Goal: Task Accomplishment & Management: Complete application form

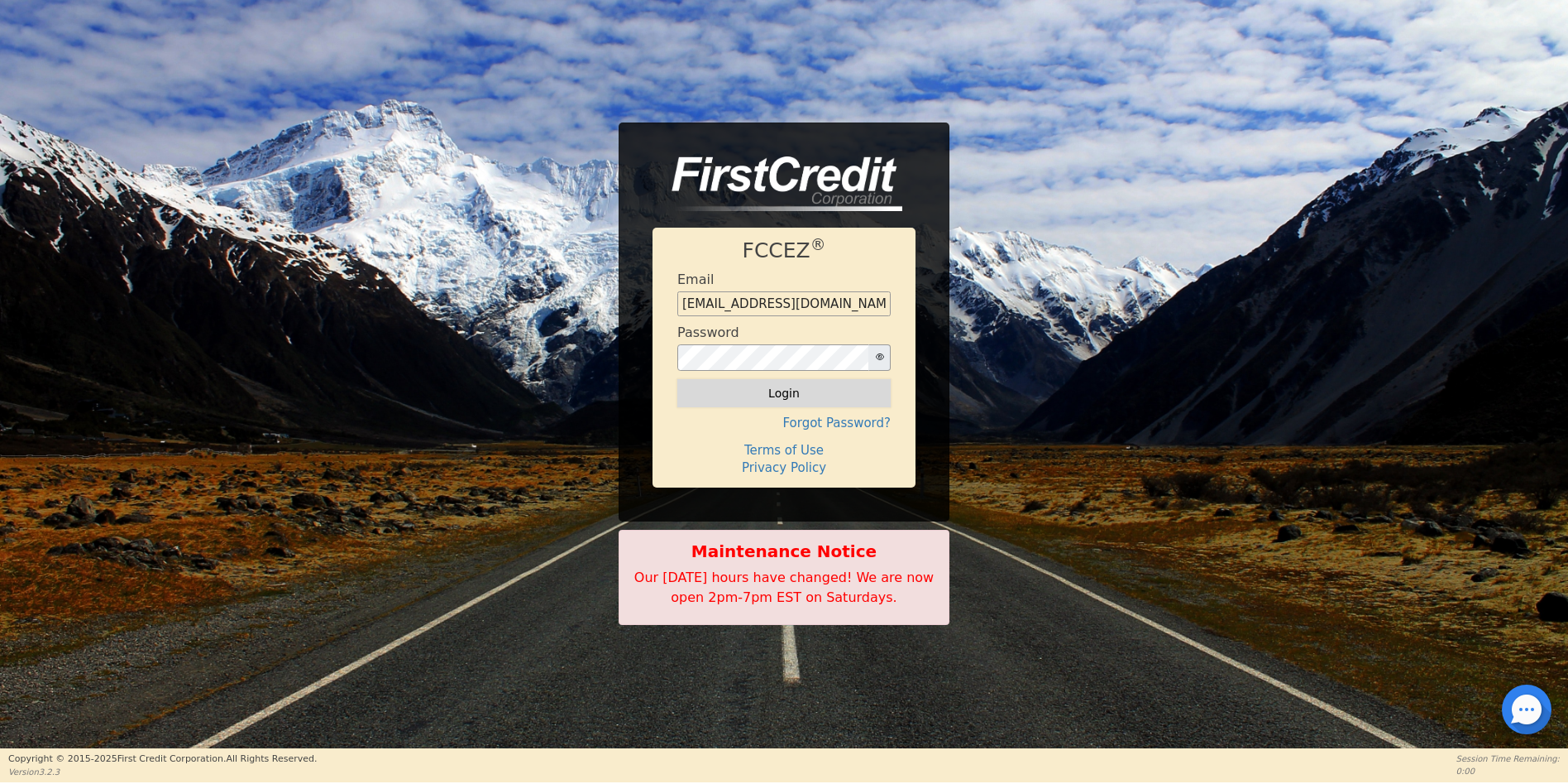
click at [793, 391] on button "Login" at bounding box center [784, 392] width 214 height 28
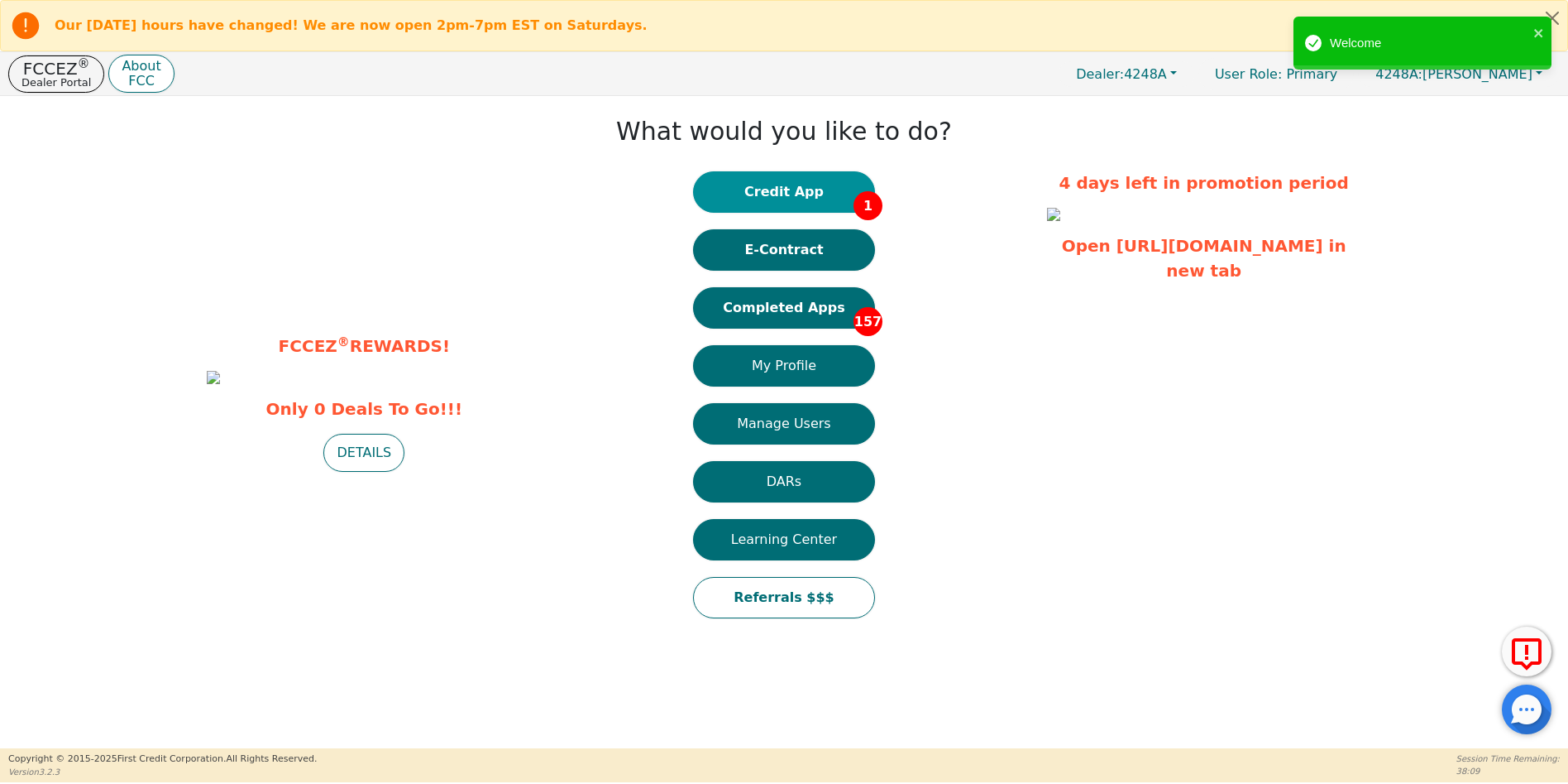
click at [789, 194] on button "Credit App 1" at bounding box center [784, 192] width 182 height 41
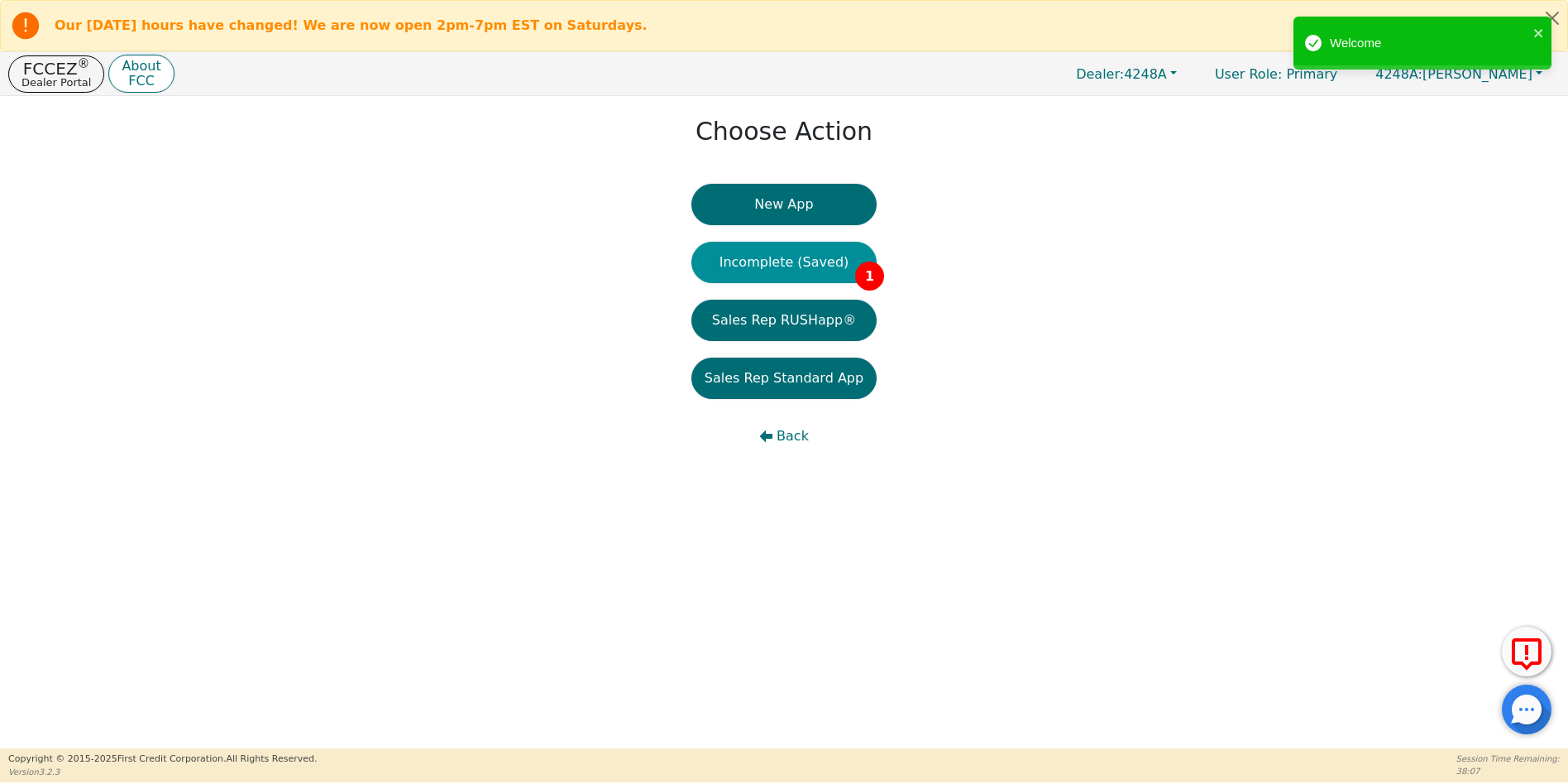
click at [785, 261] on button "Incomplete (Saved) 1" at bounding box center [784, 262] width 185 height 41
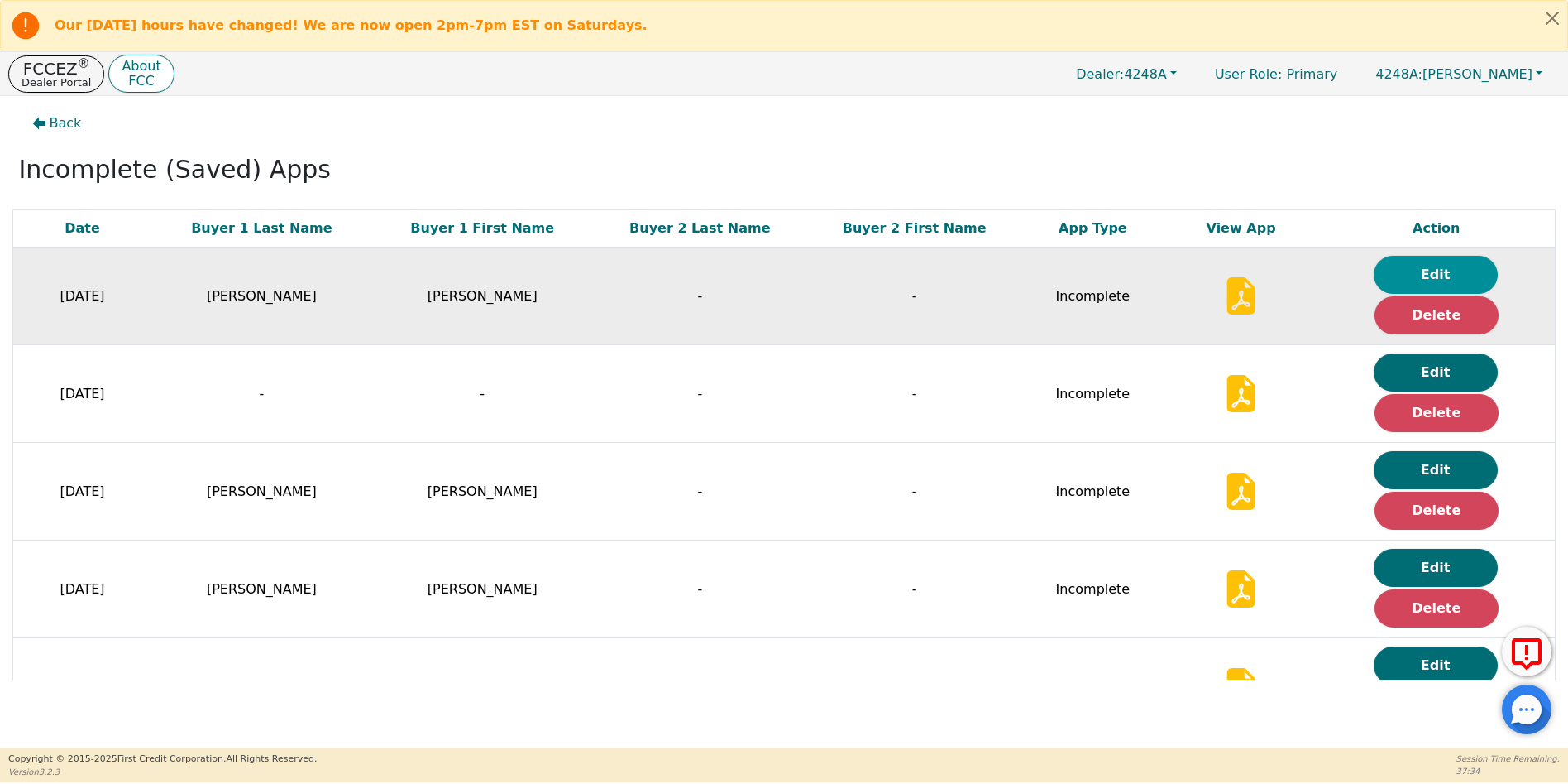
click at [1429, 275] on button "Edit" at bounding box center [1436, 275] width 124 height 38
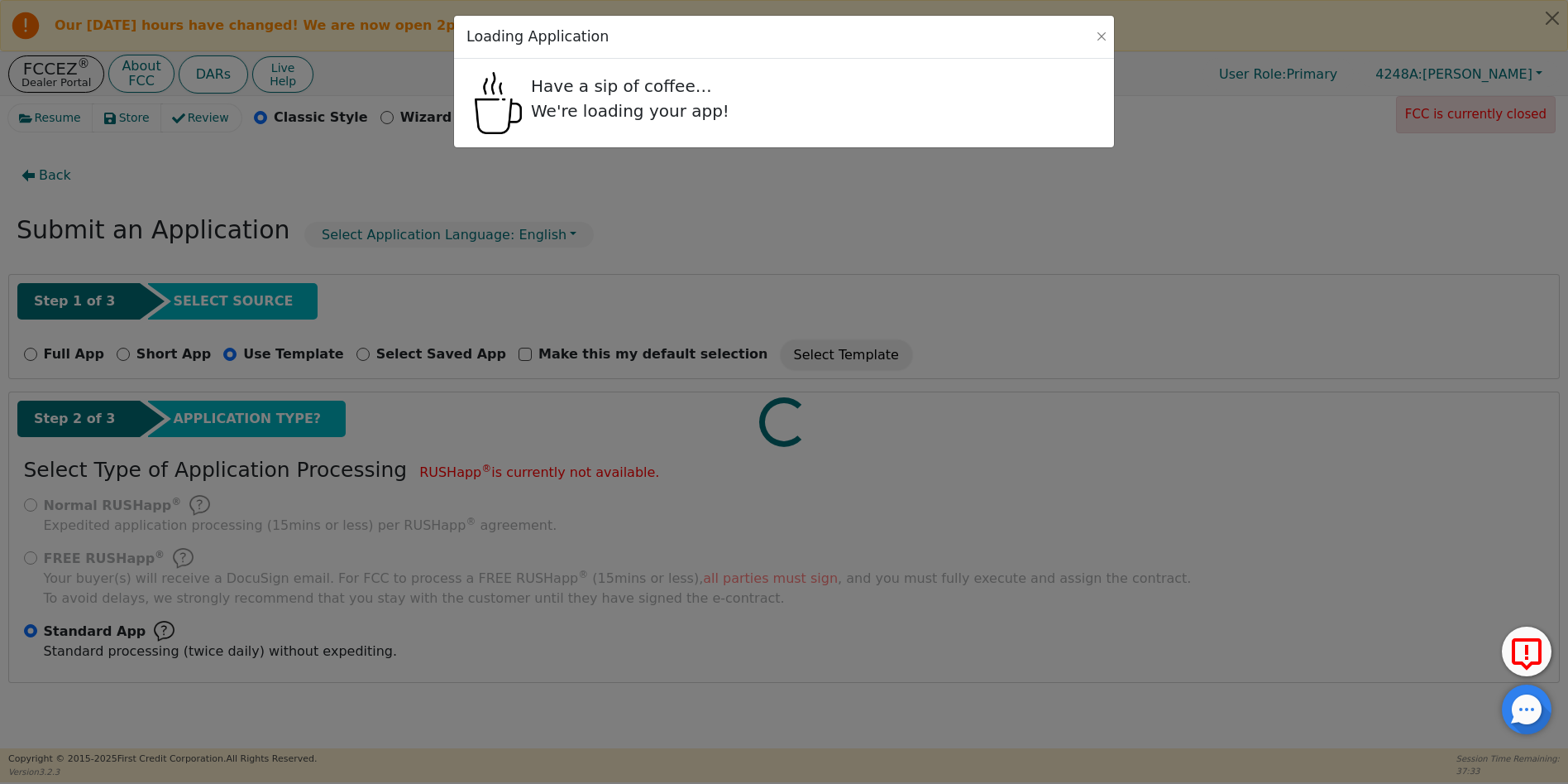
radio input "false"
radio input "true"
checkbox input "false"
radio input "true"
select select "[GEOGRAPHIC_DATA]"
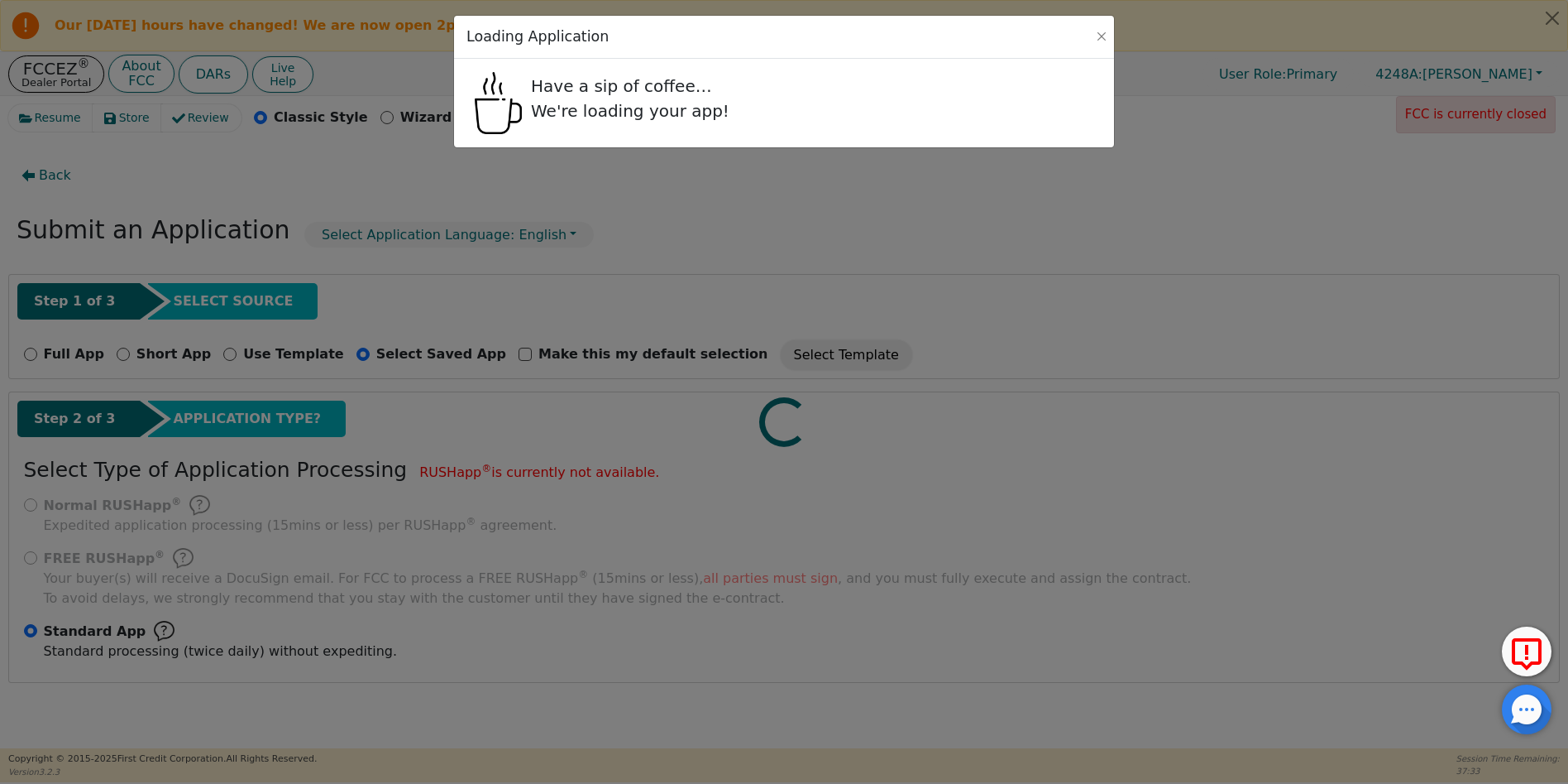
select select "n"
select select "[GEOGRAPHIC_DATA]"
select select "y"
select select "n"
select select "[GEOGRAPHIC_DATA]"
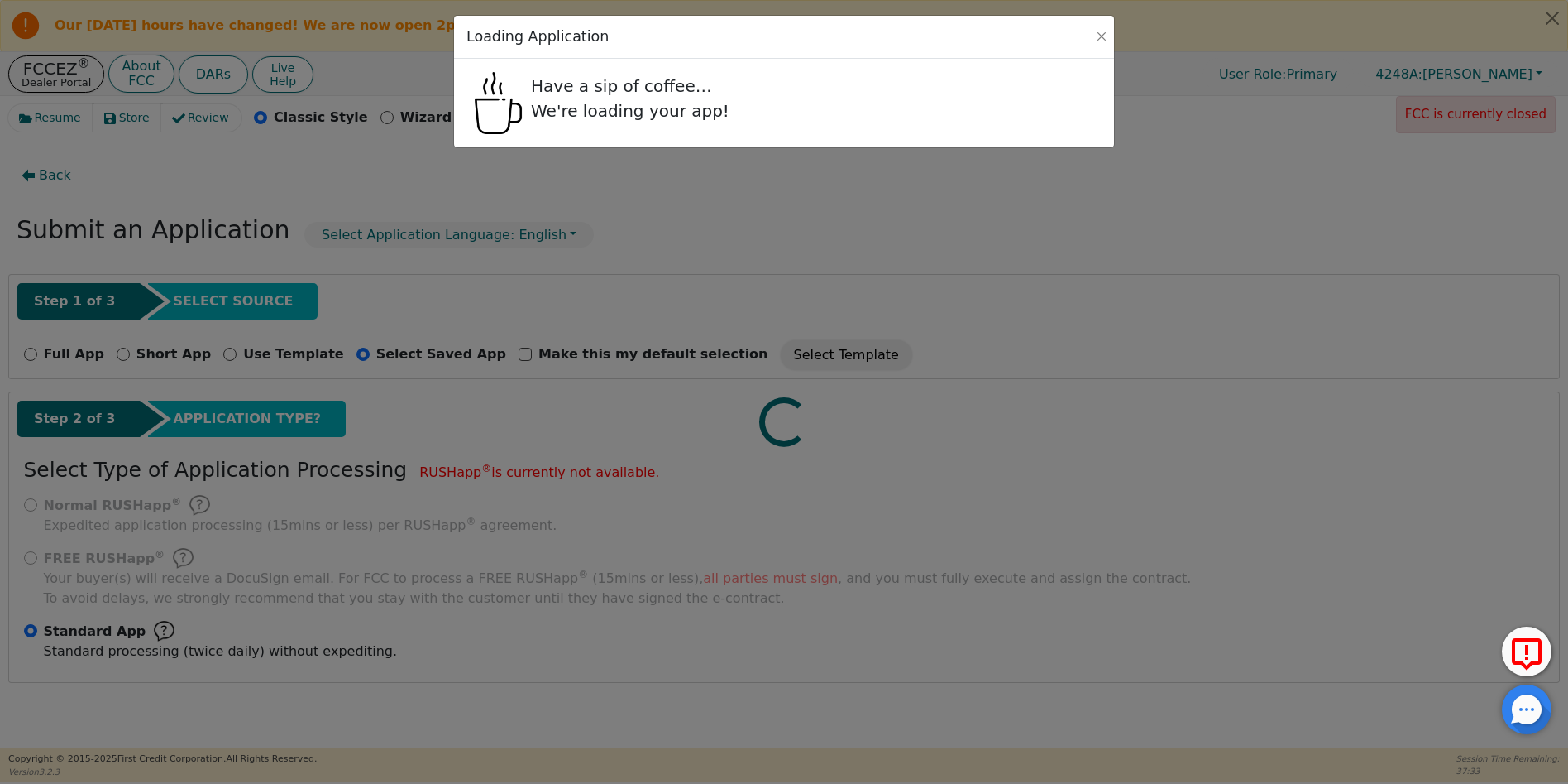
select select "Rent"
select select "[GEOGRAPHIC_DATA]"
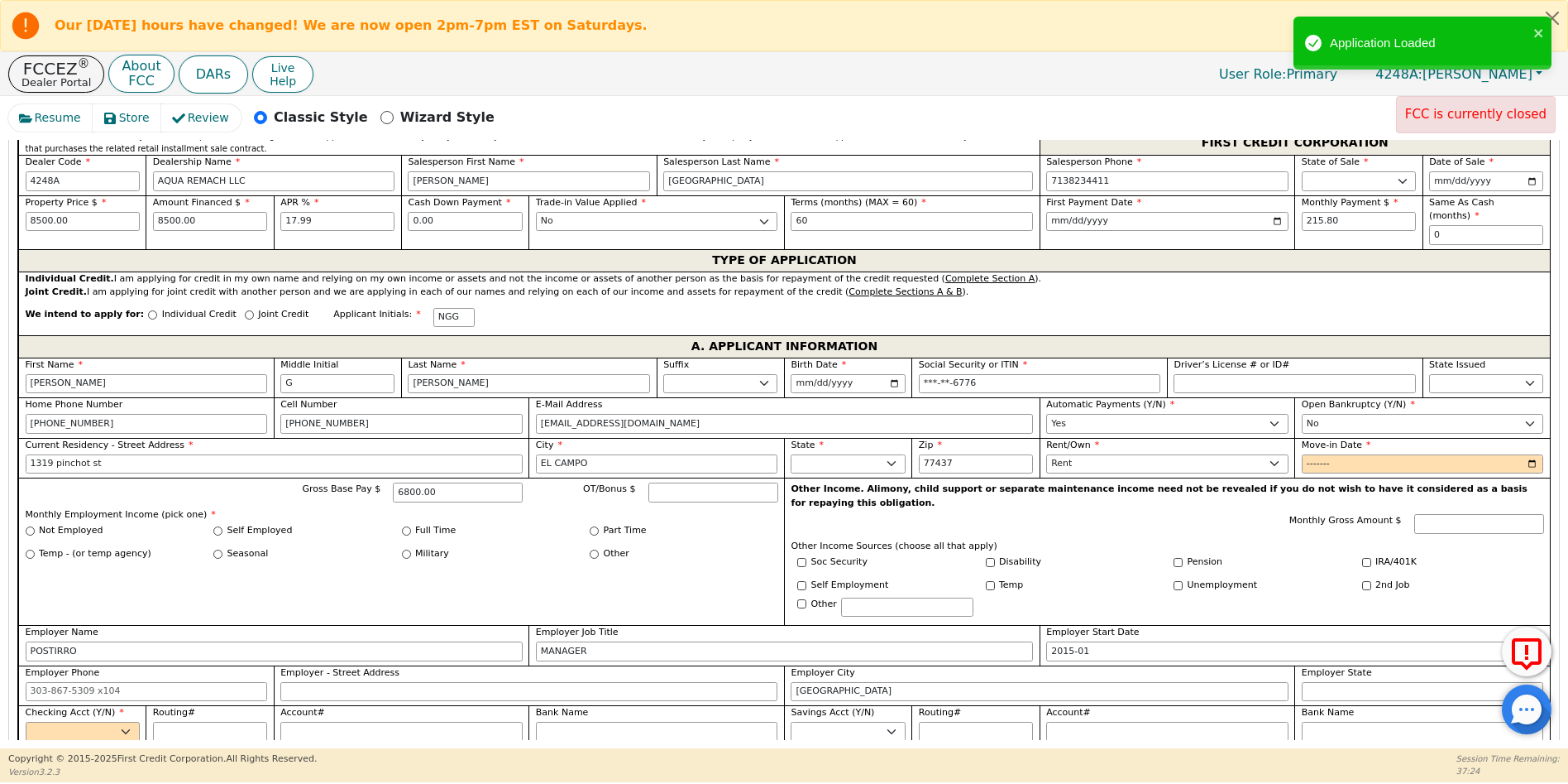
scroll to position [803, 0]
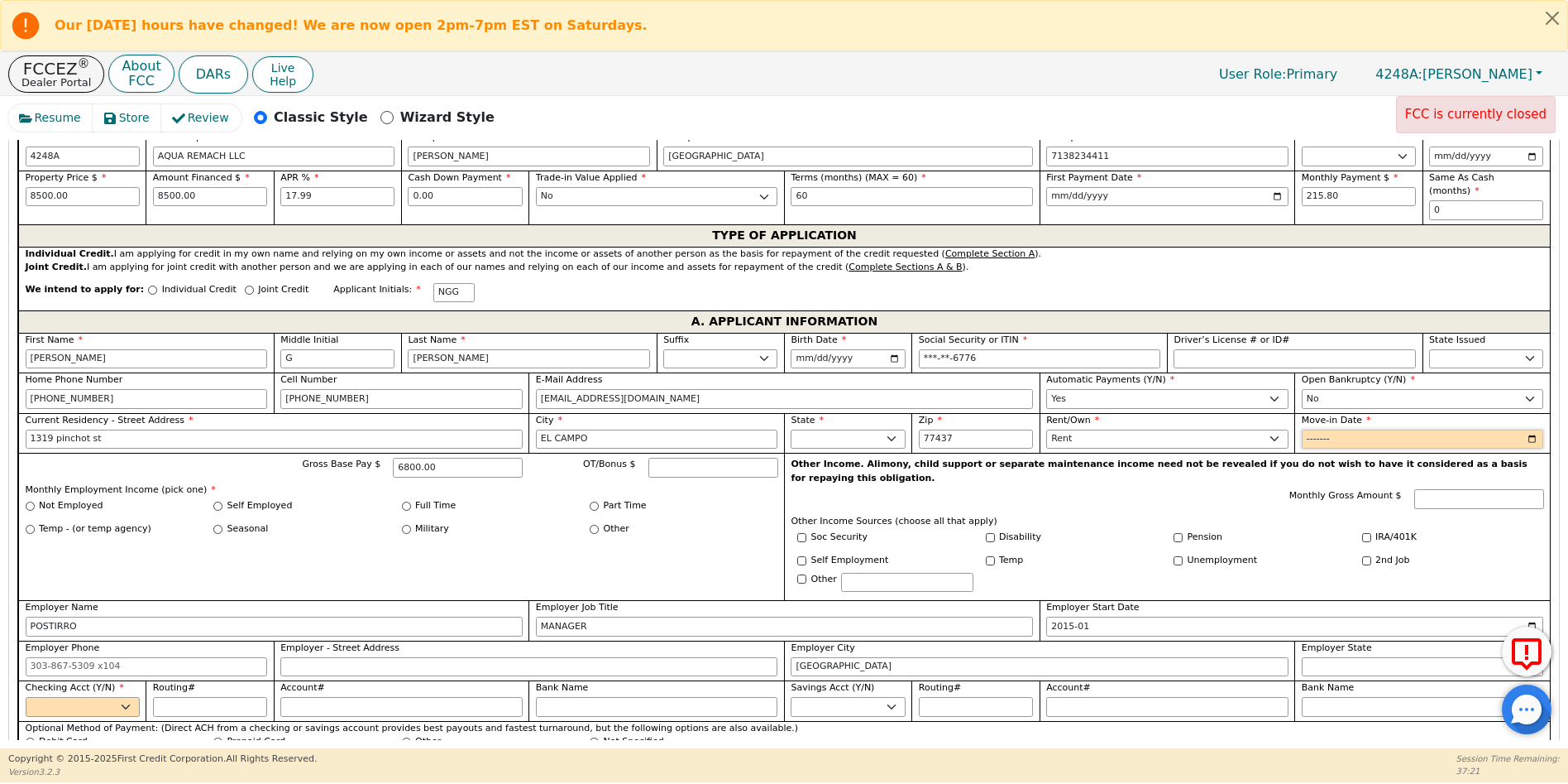
click at [1306, 430] on input "Move-in Date" at bounding box center [1422, 440] width 242 height 20
click at [1337, 430] on input "Move-in Date" at bounding box center [1422, 440] width 242 height 20
type input "2022-01"
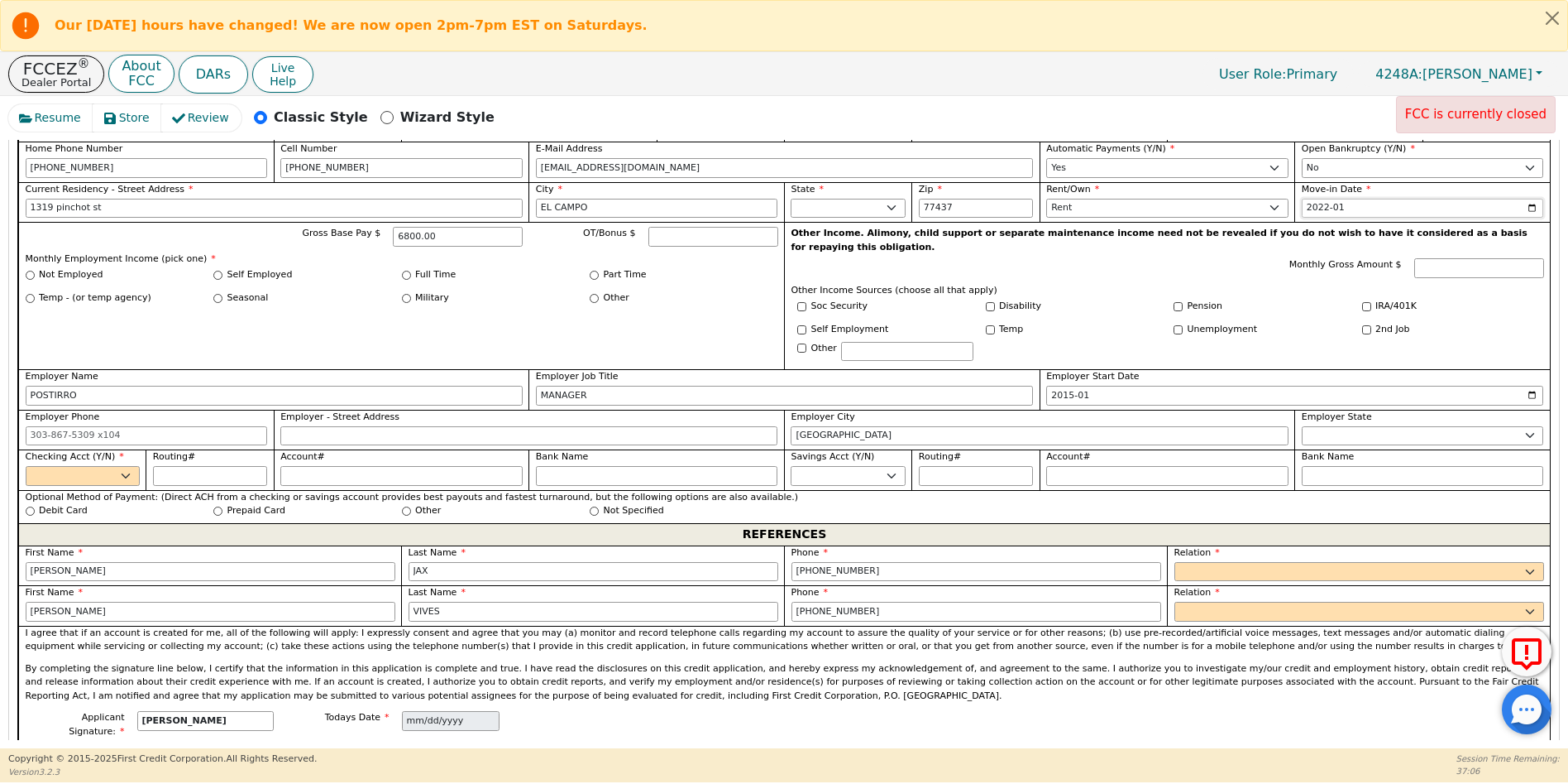
scroll to position [1043, 0]
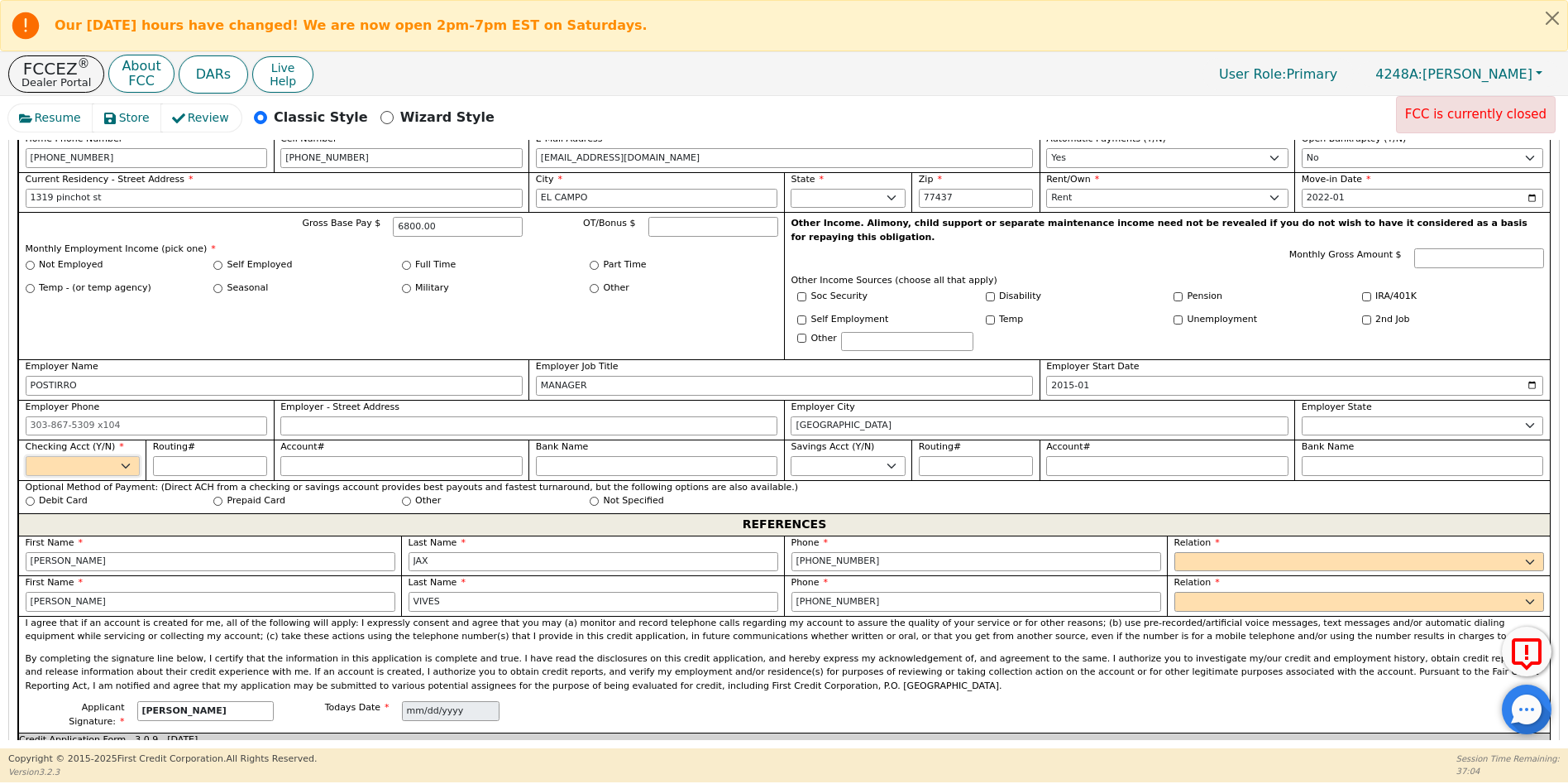
click at [127, 456] on select "Yes No" at bounding box center [82, 466] width 114 height 20
select select "y"
click at [25, 456] on select "Yes No" at bounding box center [82, 466] width 114 height 20
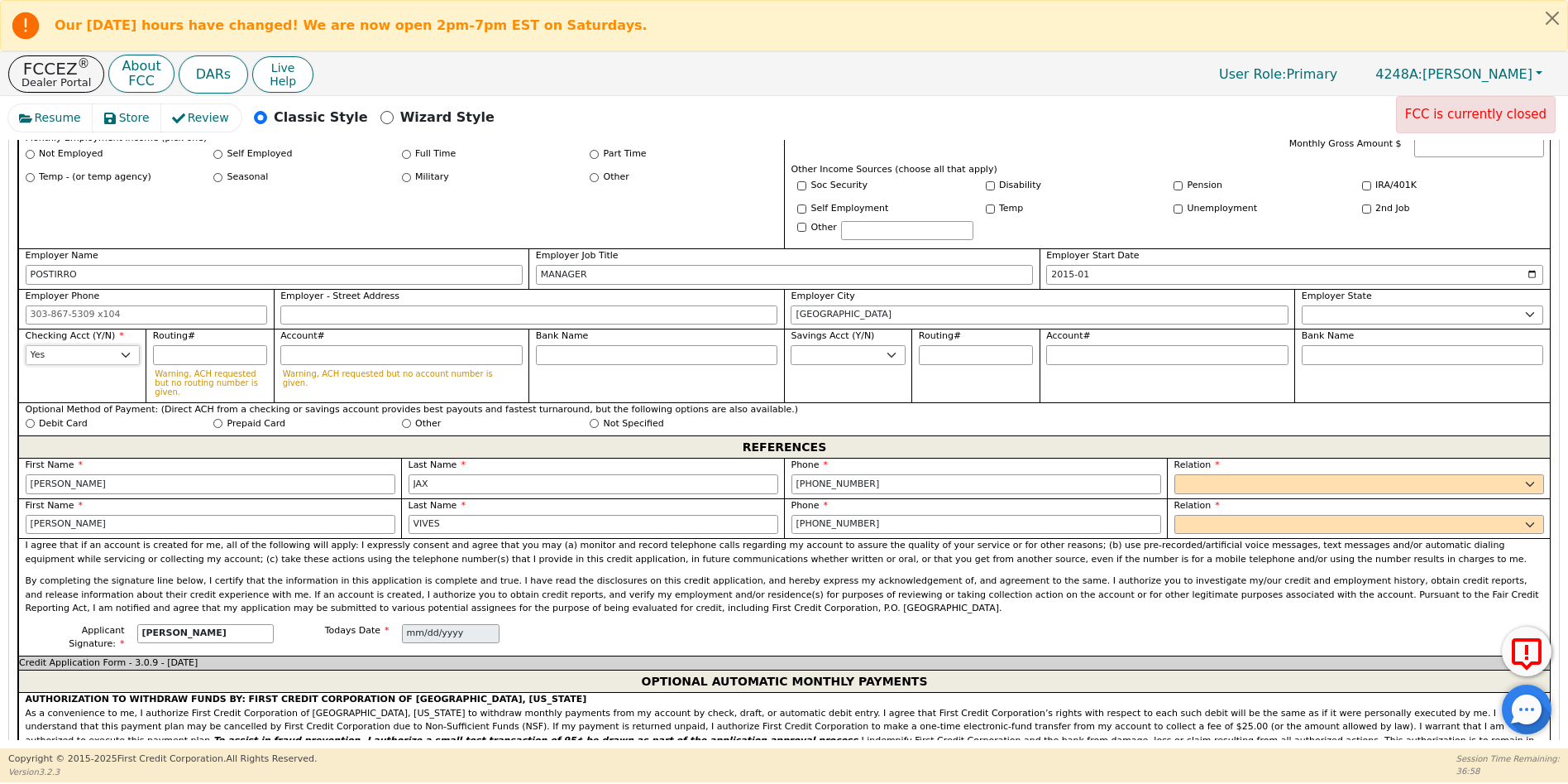
scroll to position [1155, 0]
drag, startPoint x: 84, startPoint y: 453, endPoint x: 15, endPoint y: 442, distance: 69.9
click at [15, 442] on div "Step 4 of 4 ENTER APP DATA The words "I," "me" and "my" mean each person submit…" at bounding box center [784, 634] width 1549 height 1888
type input "[PERSON_NAME]"
drag, startPoint x: 432, startPoint y: 446, endPoint x: 409, endPoint y: 443, distance: 23.2
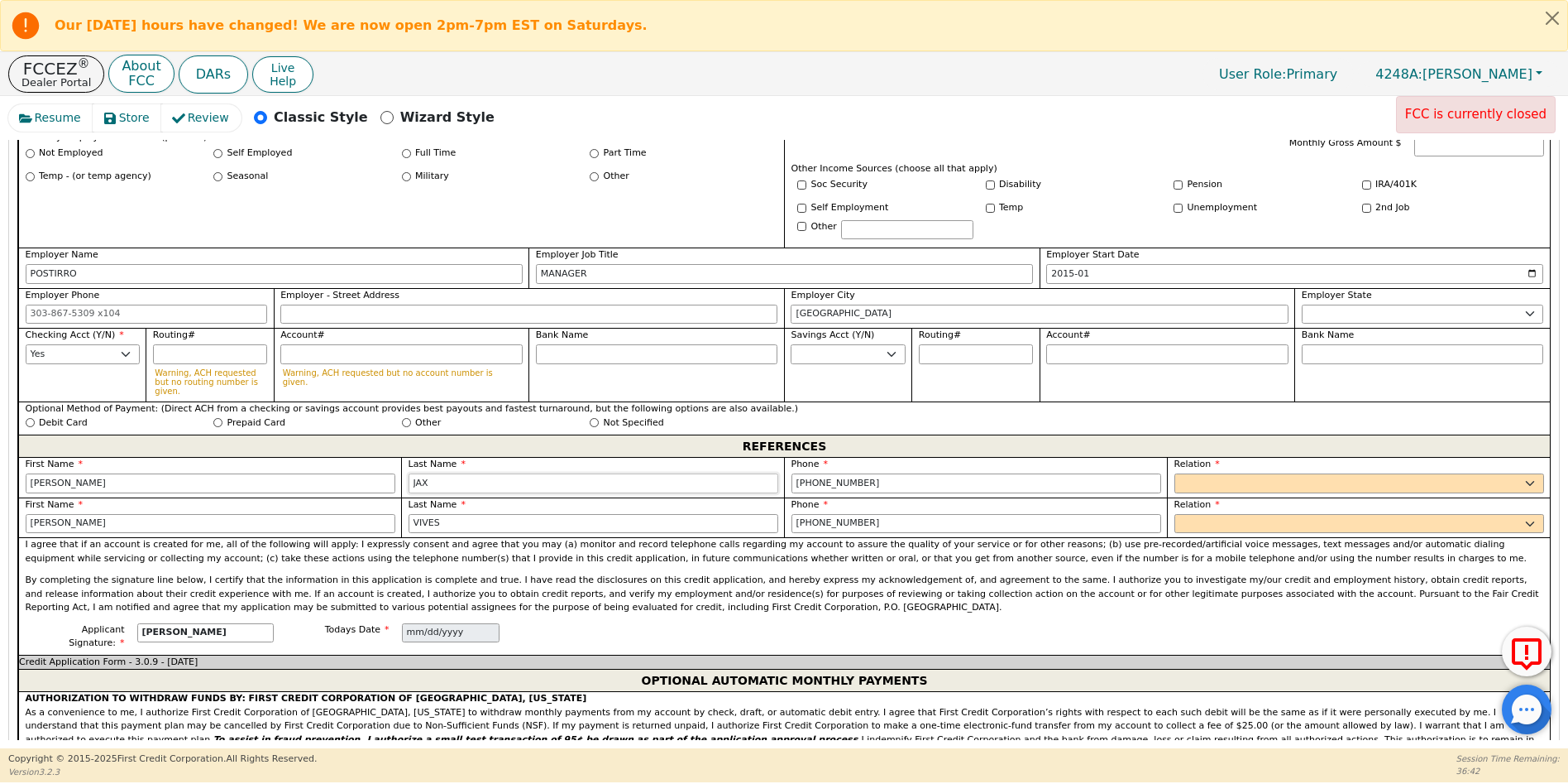
click at [409, 473] on input "JAX" at bounding box center [593, 483] width 370 height 20
type input "[PERSON_NAME]"
drag, startPoint x: 857, startPoint y: 445, endPoint x: 784, endPoint y: 442, distance: 73.1
click at [784, 457] on div "Phone [PHONE_NUMBER]" at bounding box center [975, 477] width 382 height 40
type input "[PHONE_NUMBER]"
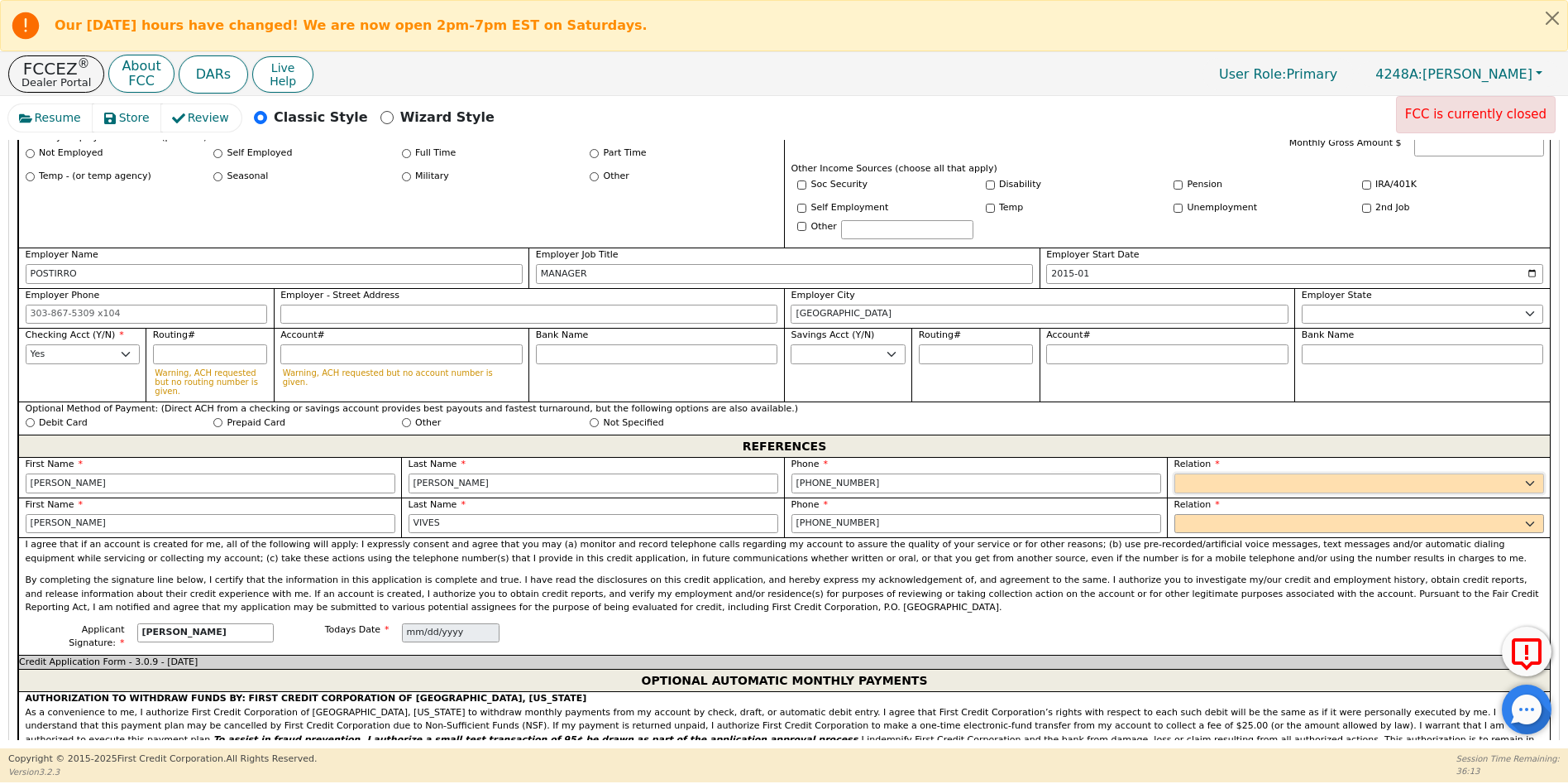
click at [1195, 473] on select "FATHER MOTHER SISTER BROTHER DAUGHTER SON CO-WORKER NEIGHBOR FRIEND COUSIN G-MO…" at bounding box center [1359, 483] width 370 height 20
select select "FRIEND"
click at [1175, 473] on select "FATHER MOTHER SISTER BROTHER DAUGHTER SON CO-WORKER NEIGHBOR FRIEND COUSIN G-MO…" at bounding box center [1359, 483] width 370 height 20
click at [1197, 514] on select "FATHER MOTHER SISTER BROTHER DAUGHTER SON CO-WORKER NEIGHBOR FRIEND COUSIN G-MO…" at bounding box center [1359, 524] width 370 height 20
select select "FRIEND"
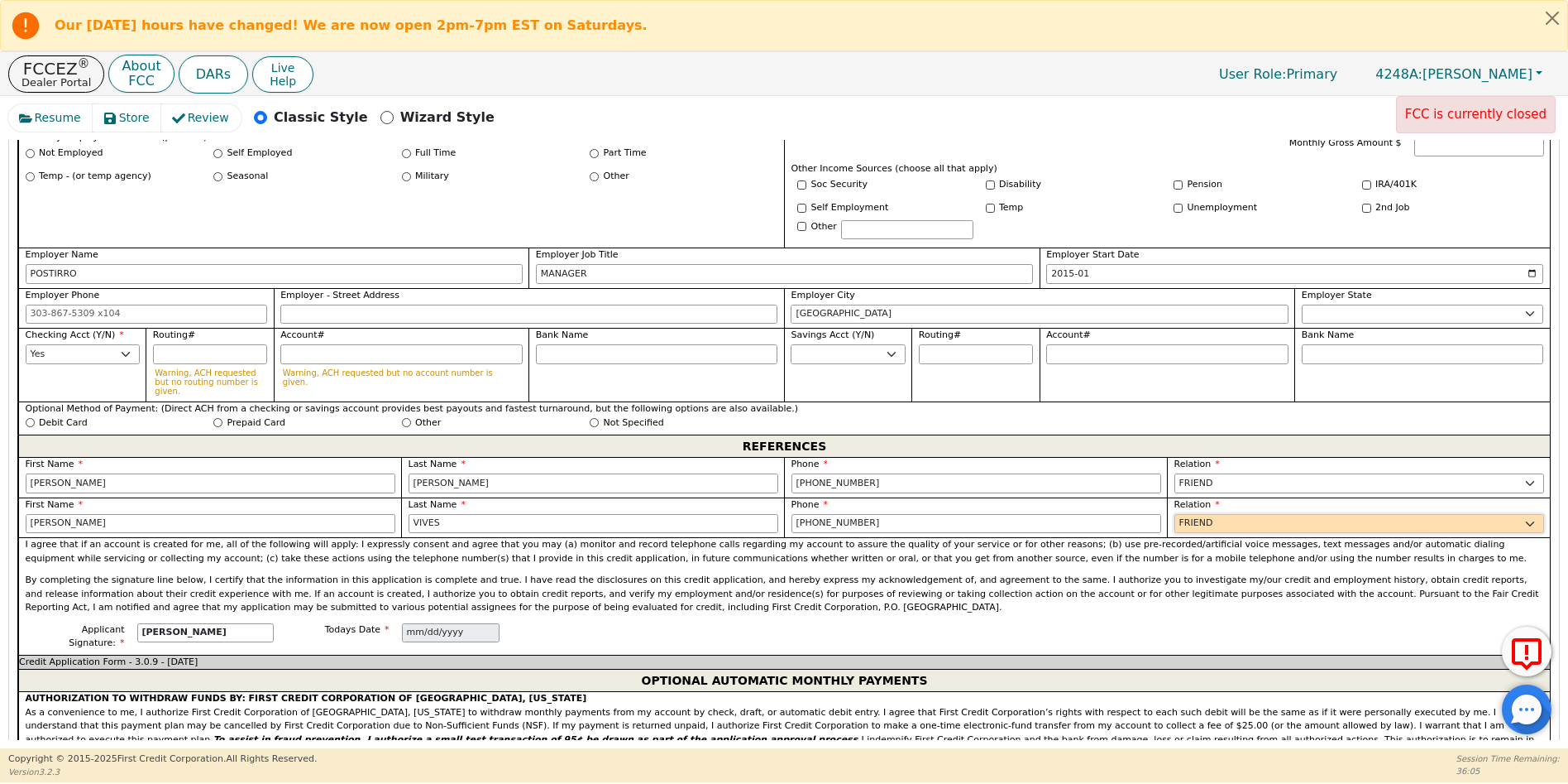
click at [1175, 514] on select "FATHER MOTHER SISTER BROTHER DAUGHTER SON CO-WORKER NEIGHBOR FRIEND COUSIN G-MO…" at bounding box center [1359, 524] width 370 height 20
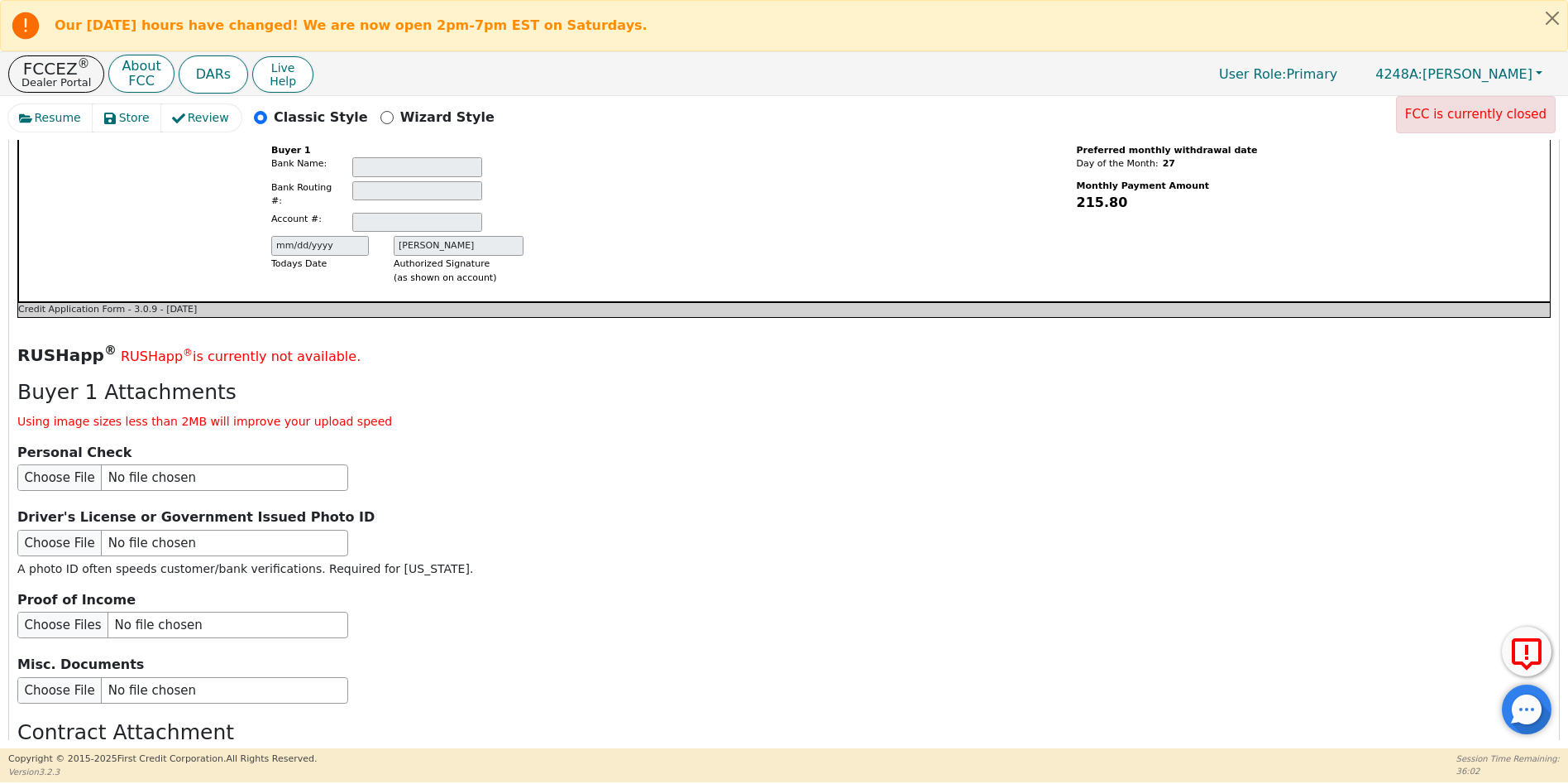
scroll to position [1954, 0]
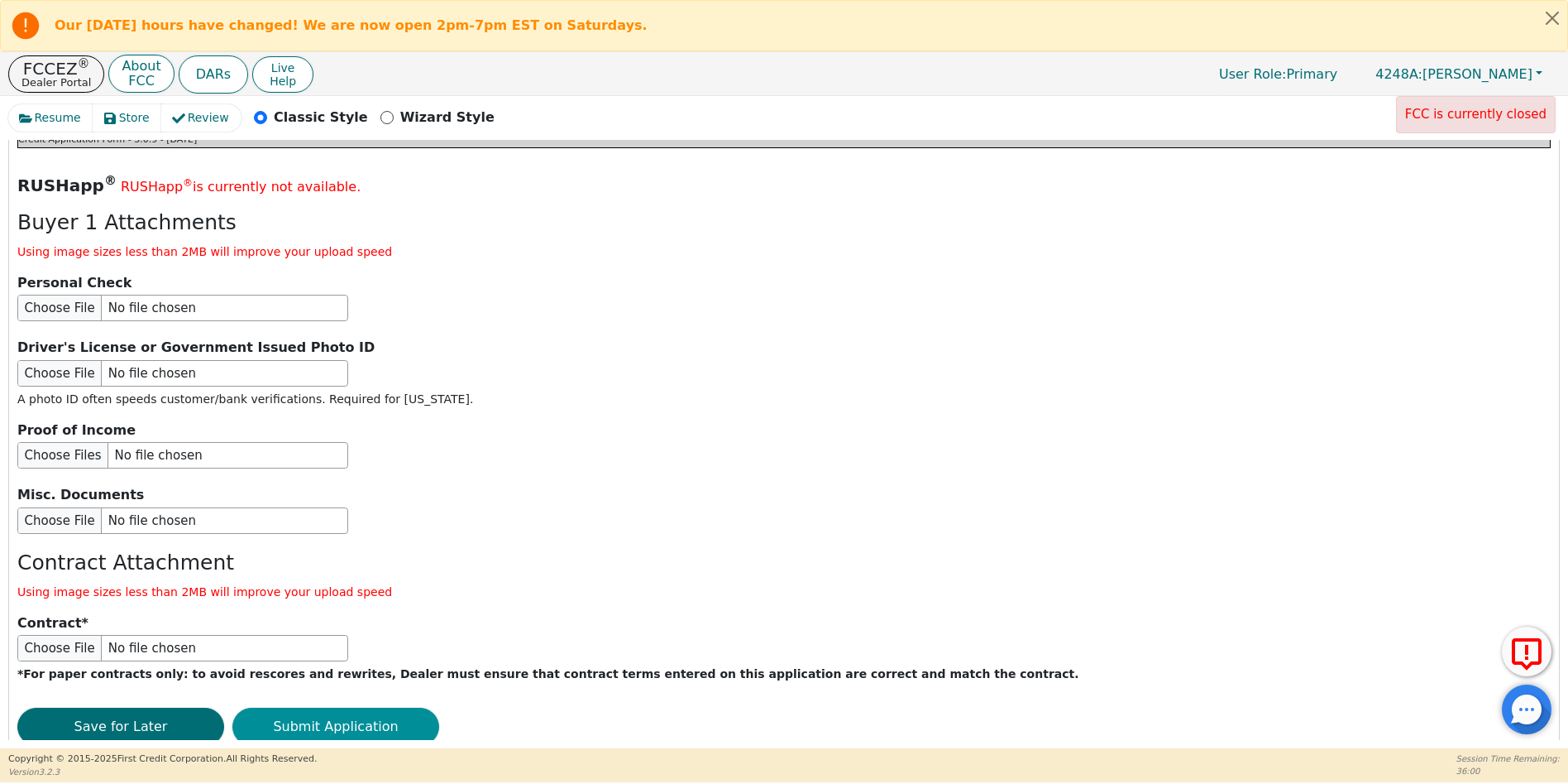
click at [367, 707] on button "Submit Application" at bounding box center [335, 726] width 207 height 38
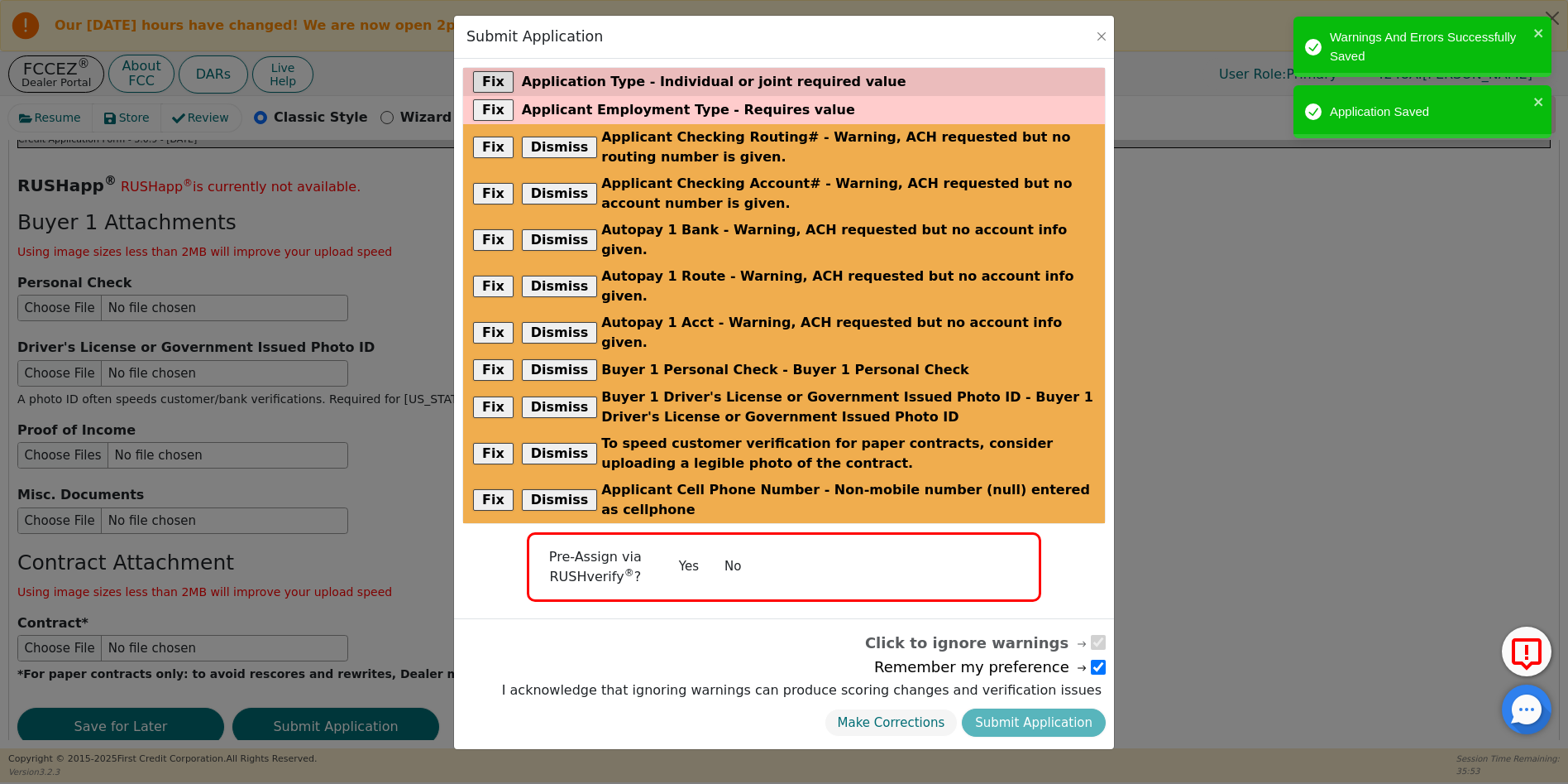
click at [652, 81] on span "Application Type - Individual or joint required value" at bounding box center [714, 81] width 384 height 20
click at [499, 87] on button "Fix" at bounding box center [492, 82] width 40 height 22
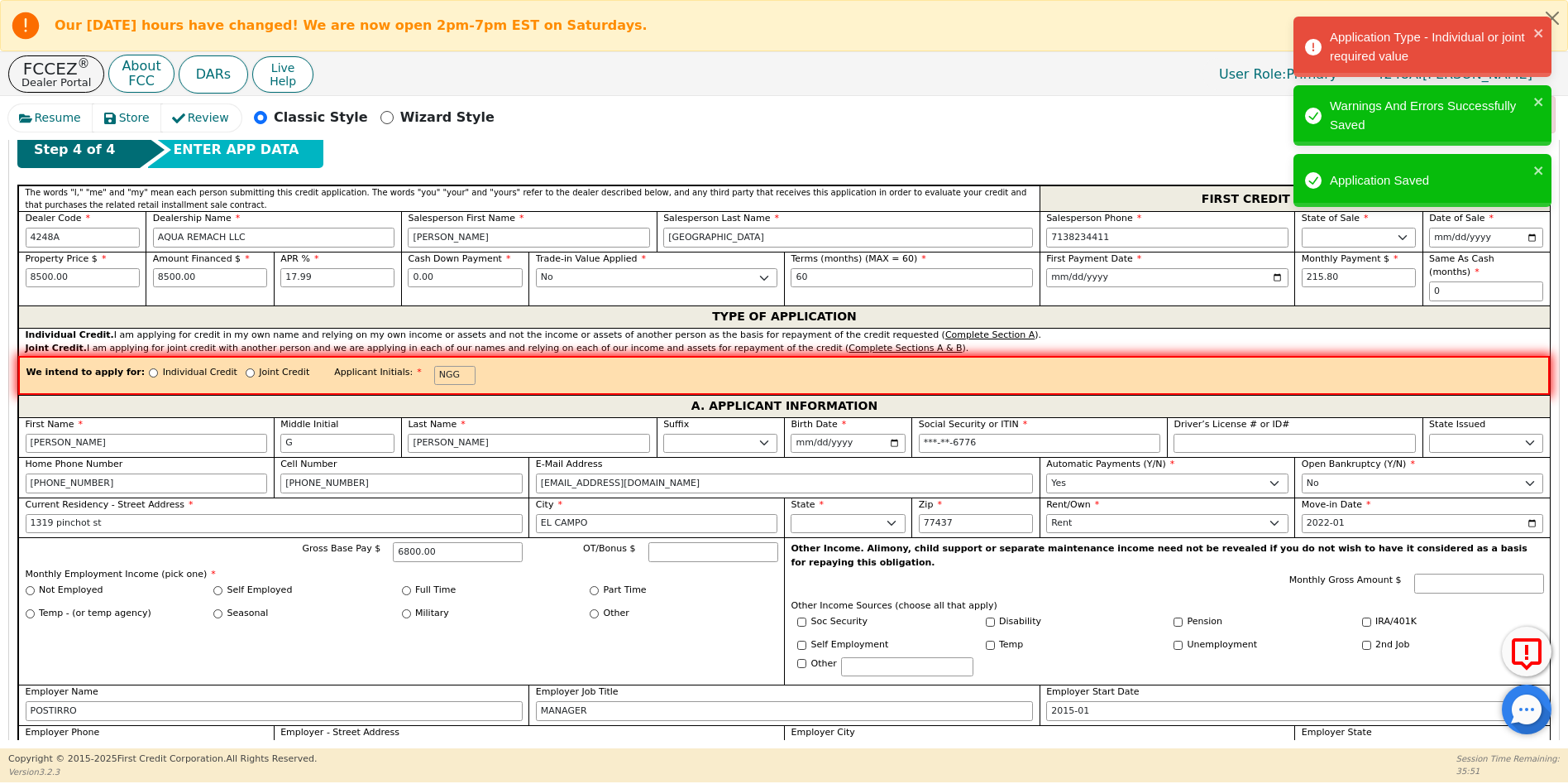
scroll to position [643, 0]
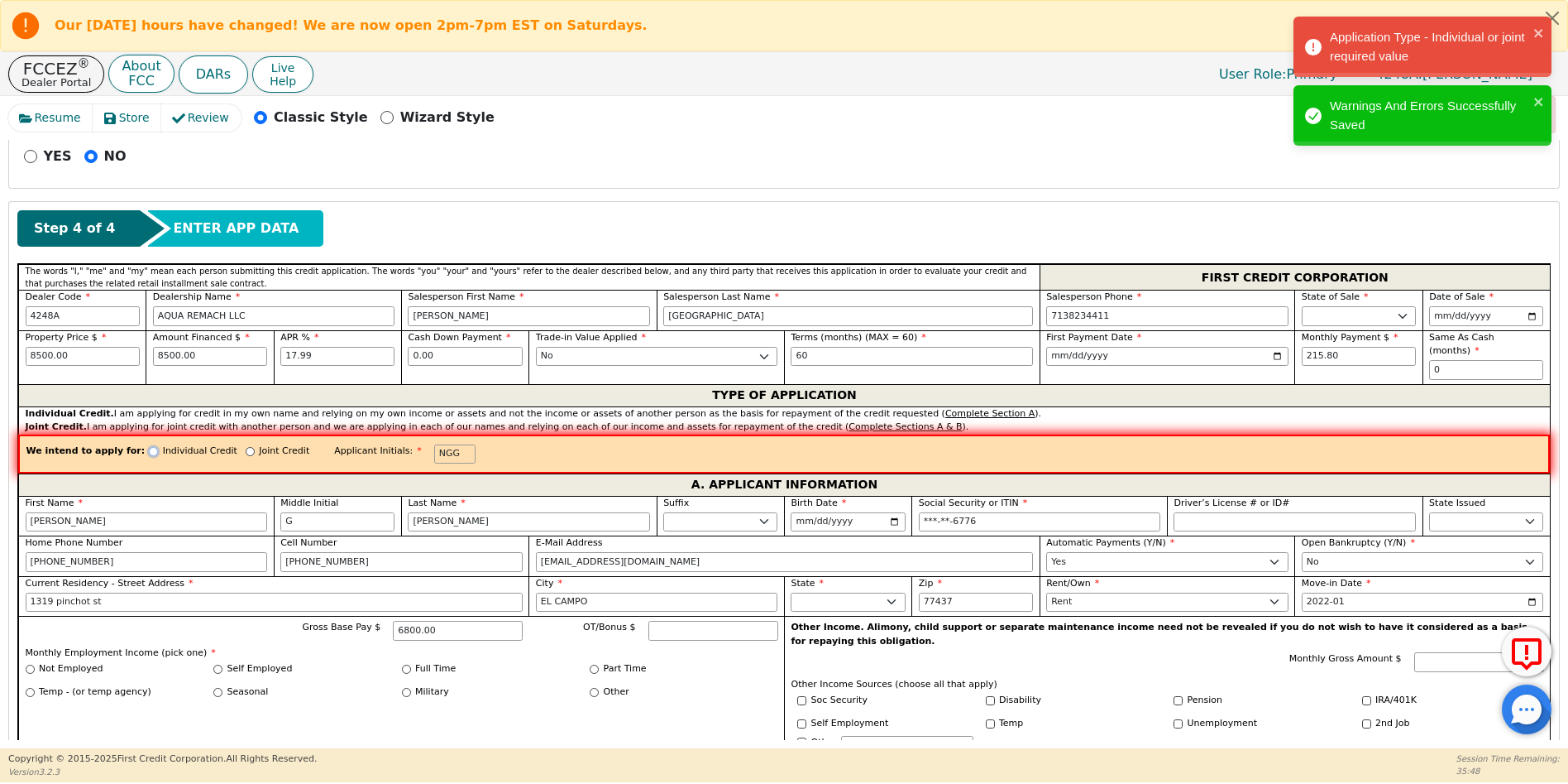
click at [149, 446] on input "Individual Credit" at bounding box center [153, 450] width 9 height 9
radio input "true"
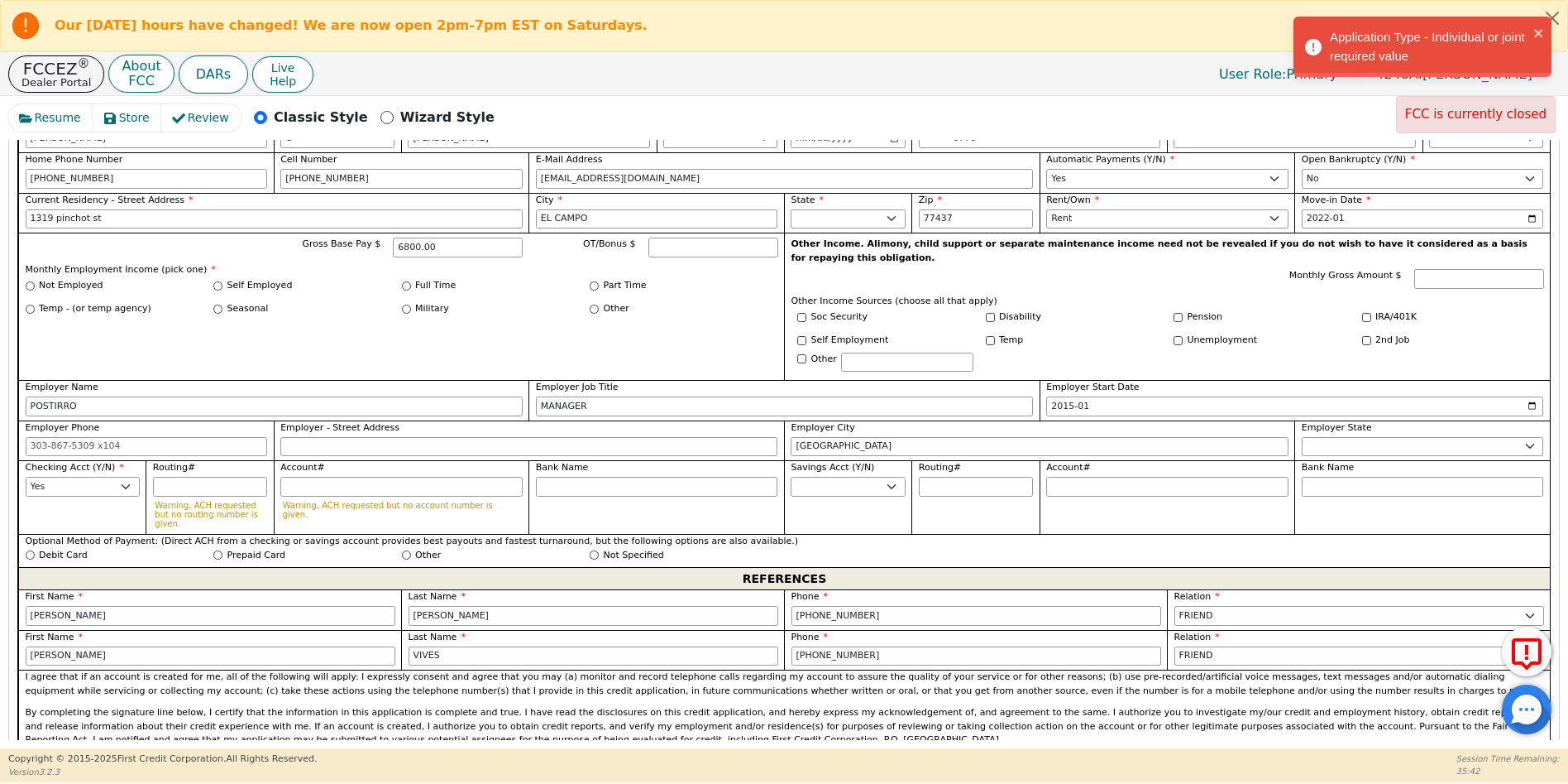
scroll to position [1022, 0]
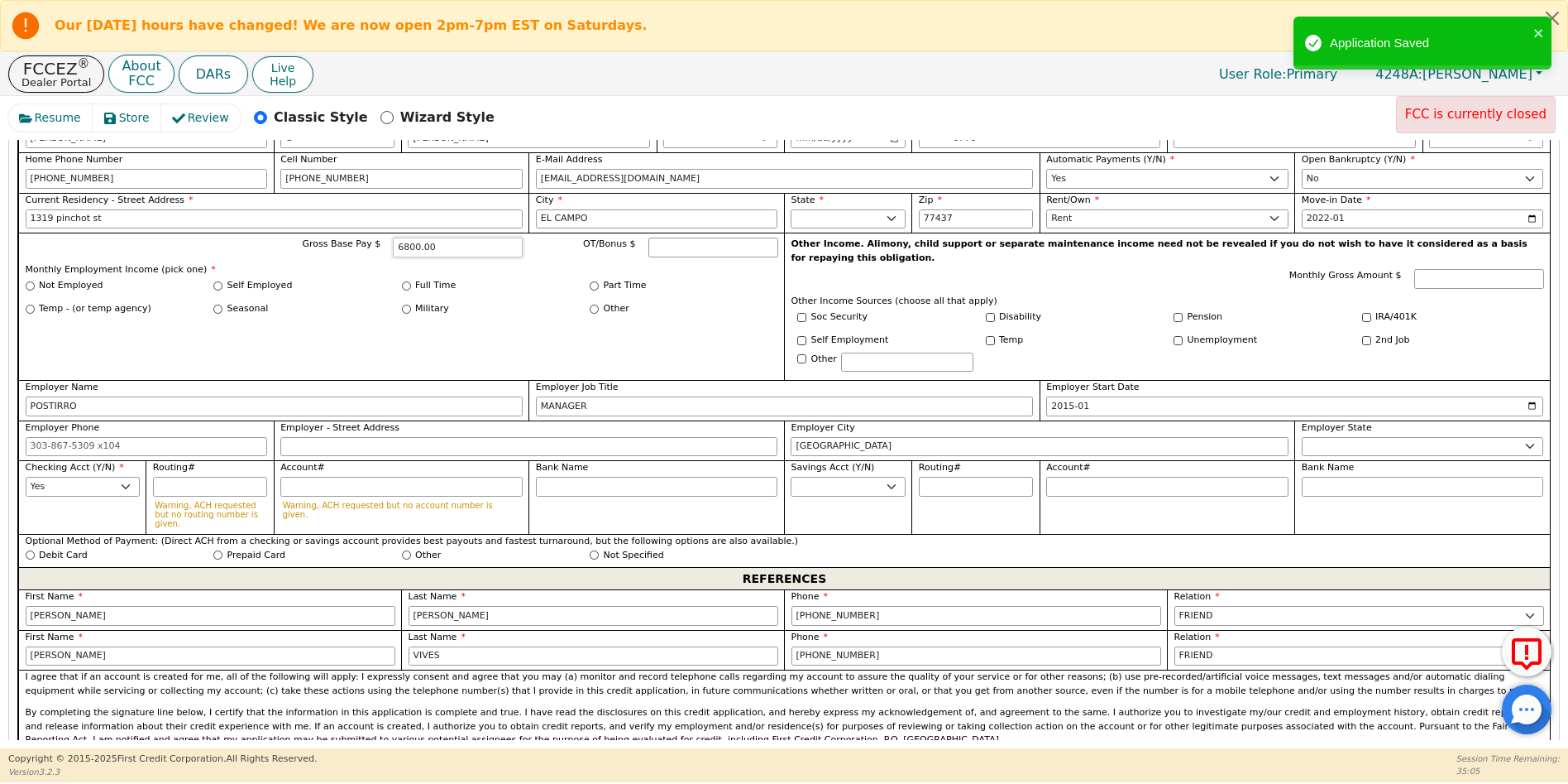
drag, startPoint x: 457, startPoint y: 232, endPoint x: 404, endPoint y: 225, distance: 53.5
click at [404, 237] on div "Gross Base Pay $ 6800.00" at bounding box center [397, 247] width 251 height 20
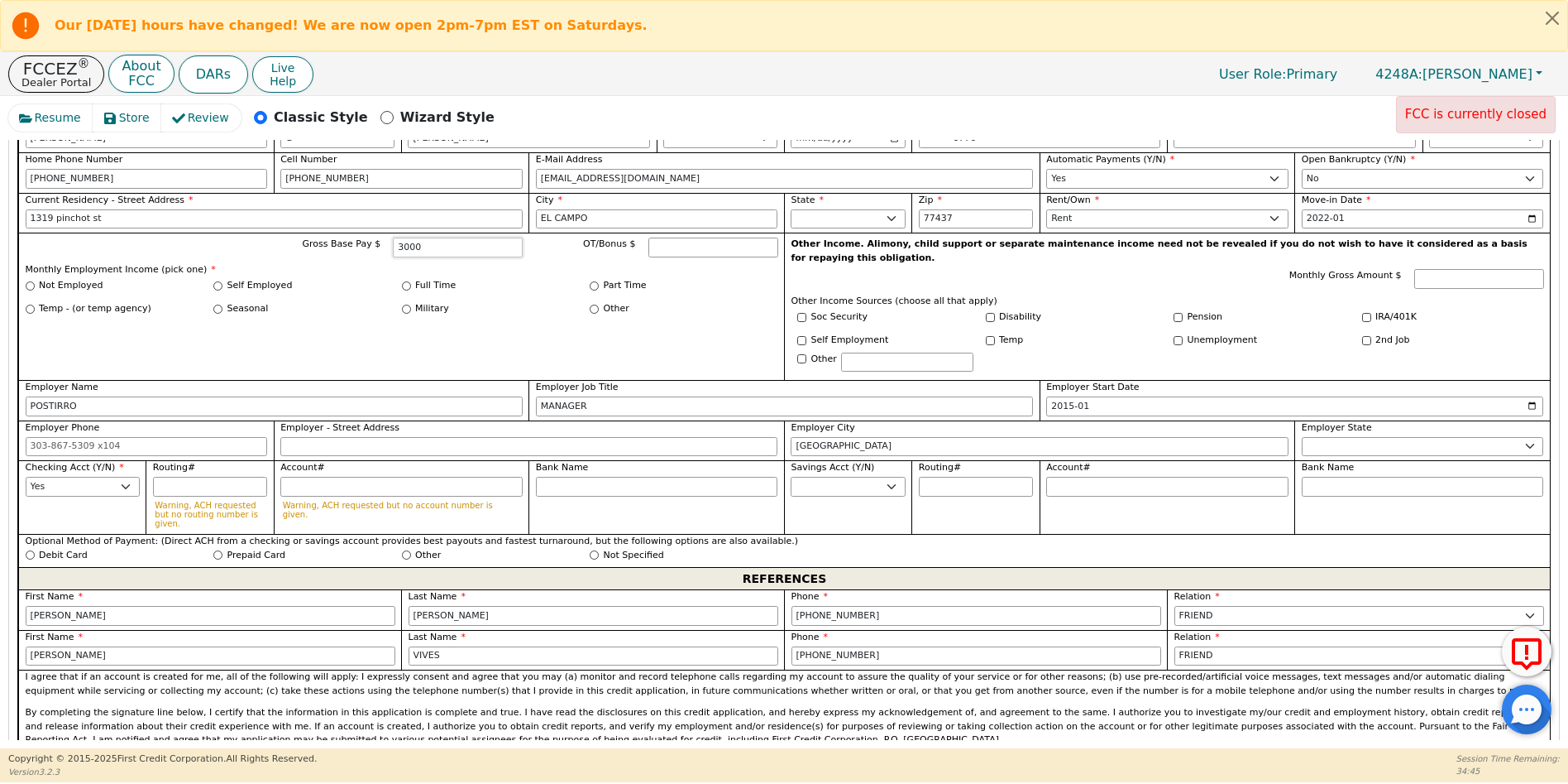
type input "3000.00"
click at [217, 282] on input "Self Employed" at bounding box center [218, 286] width 9 height 9
radio input "true"
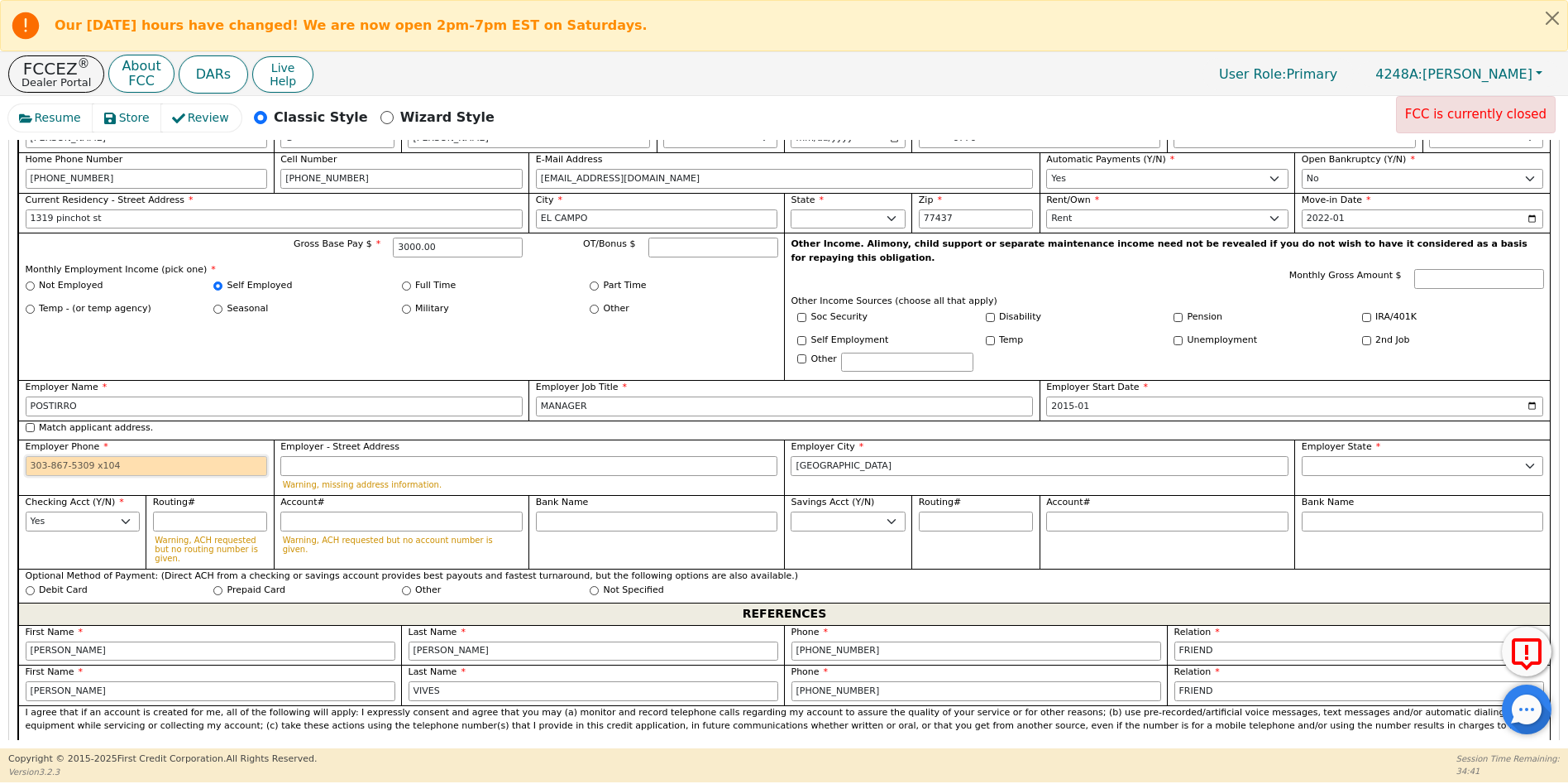
click at [29, 456] on input "Employer Phone" at bounding box center [146, 466] width 242 height 20
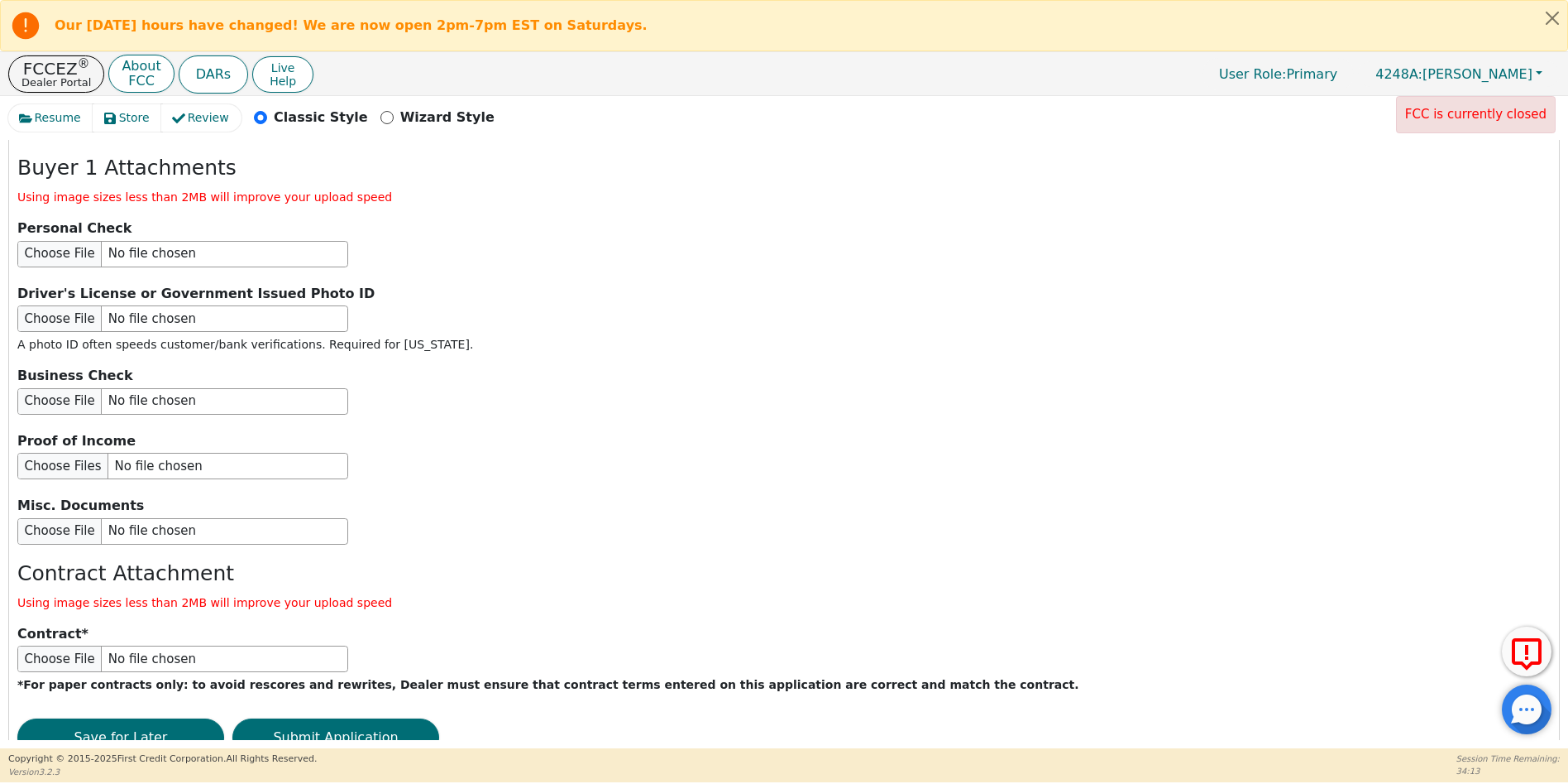
scroll to position [2054, 0]
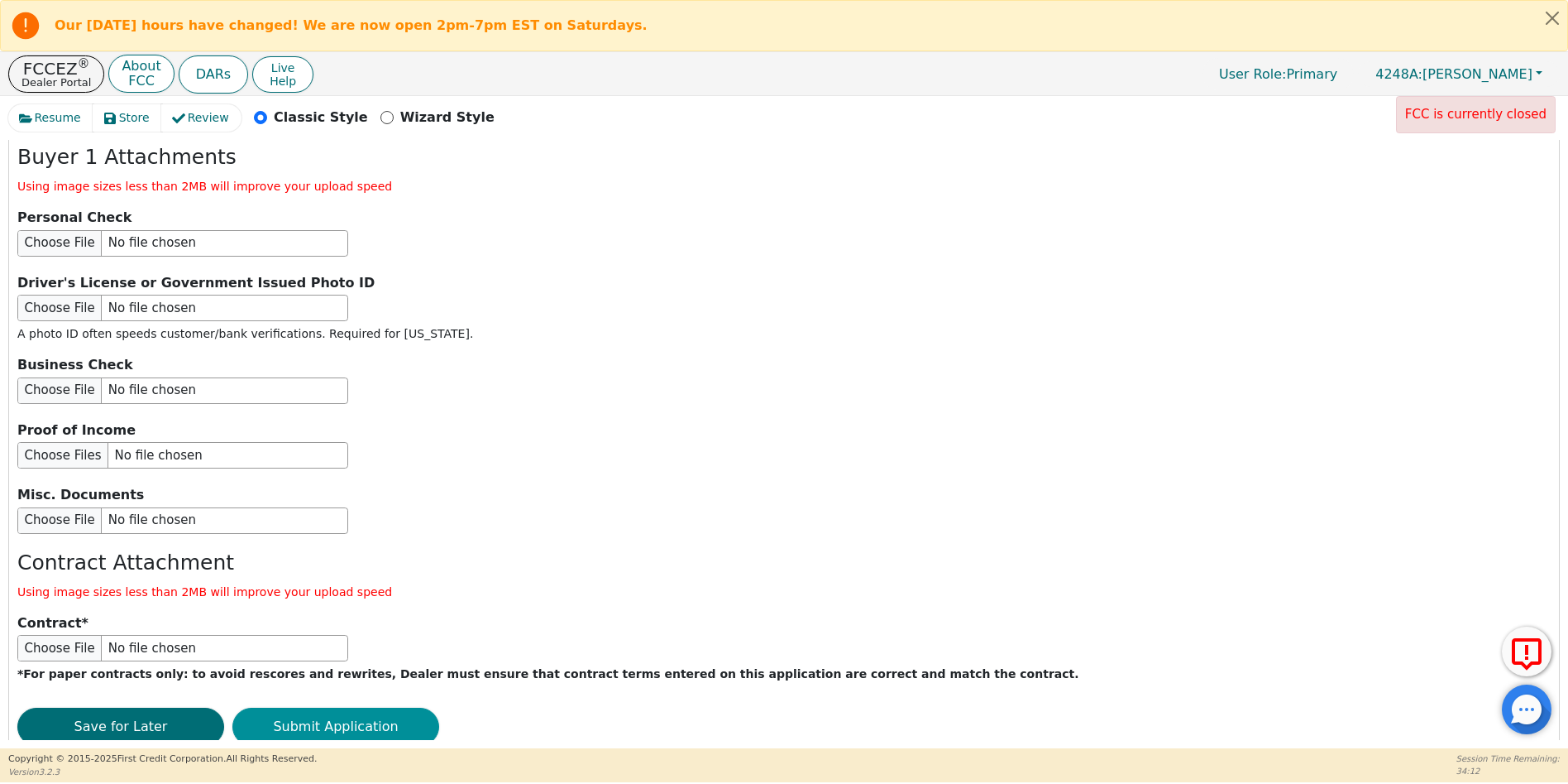
type input "[PHONE_NUMBER]"
click at [378, 707] on button "Submit Application" at bounding box center [335, 726] width 207 height 38
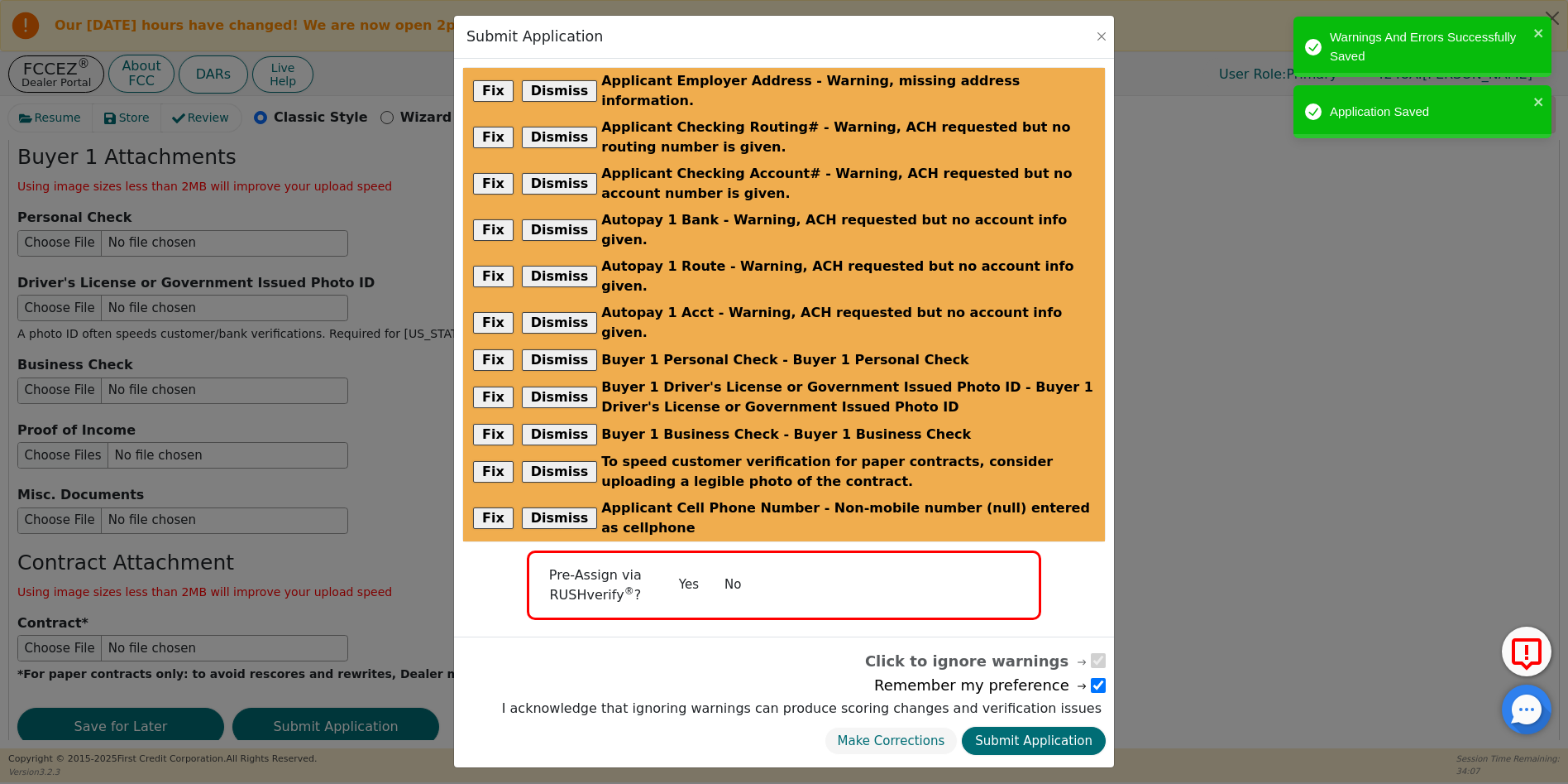
click at [737, 570] on button "No" at bounding box center [733, 585] width 43 height 29
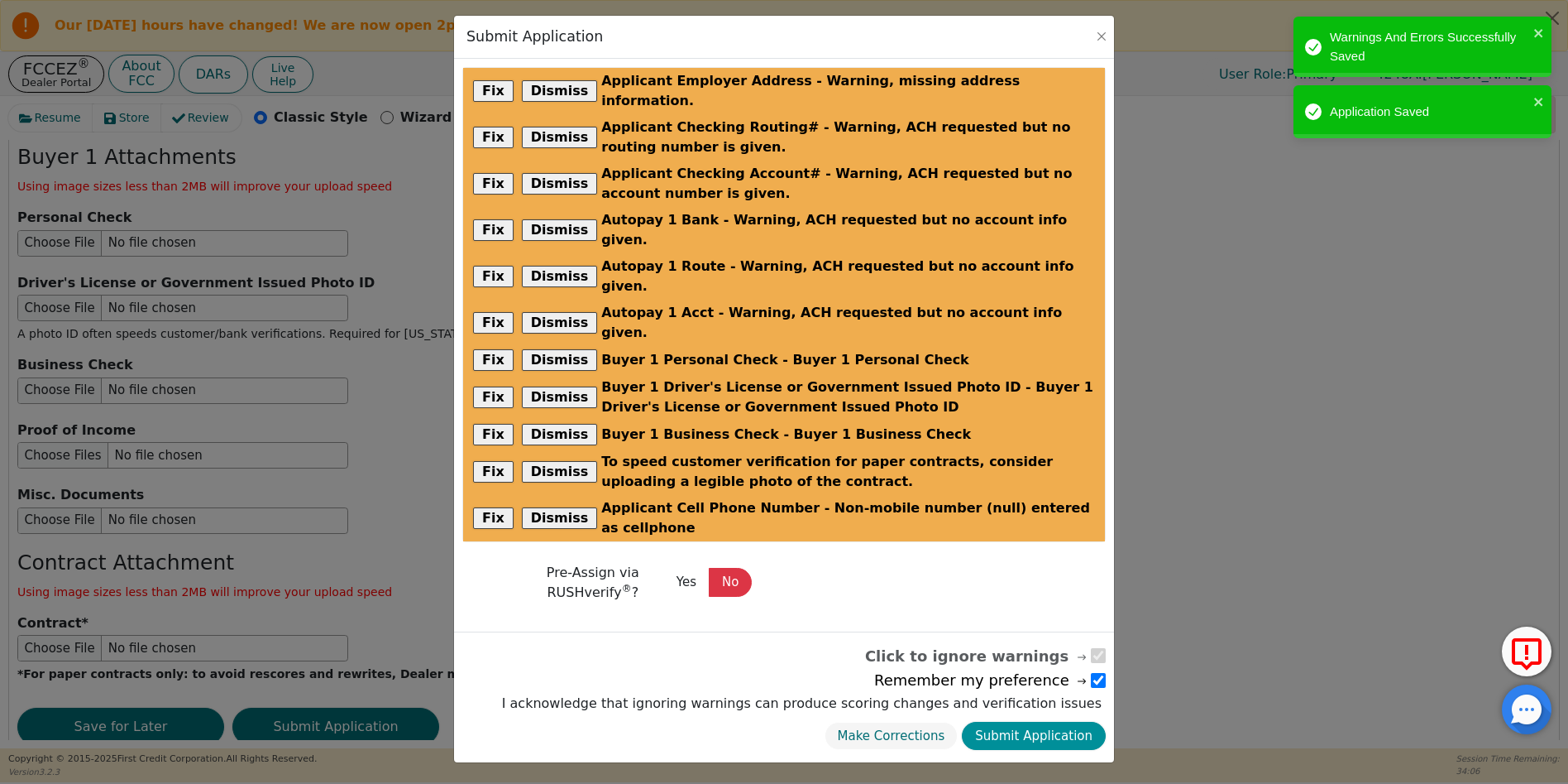
click at [1051, 721] on button "Submit Application" at bounding box center [1034, 736] width 144 height 29
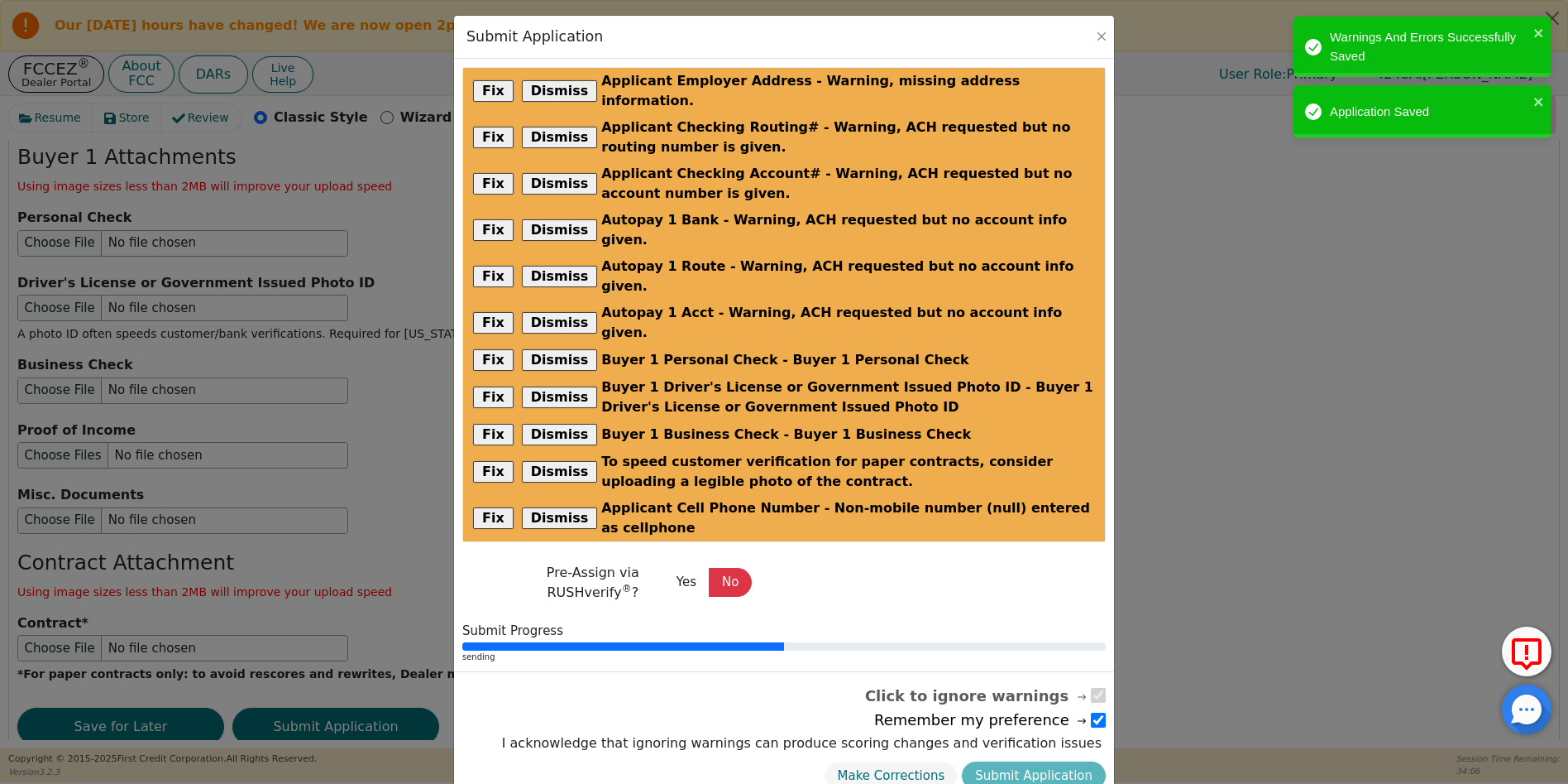
radio input "false"
